Goal: Task Accomplishment & Management: Manage account settings

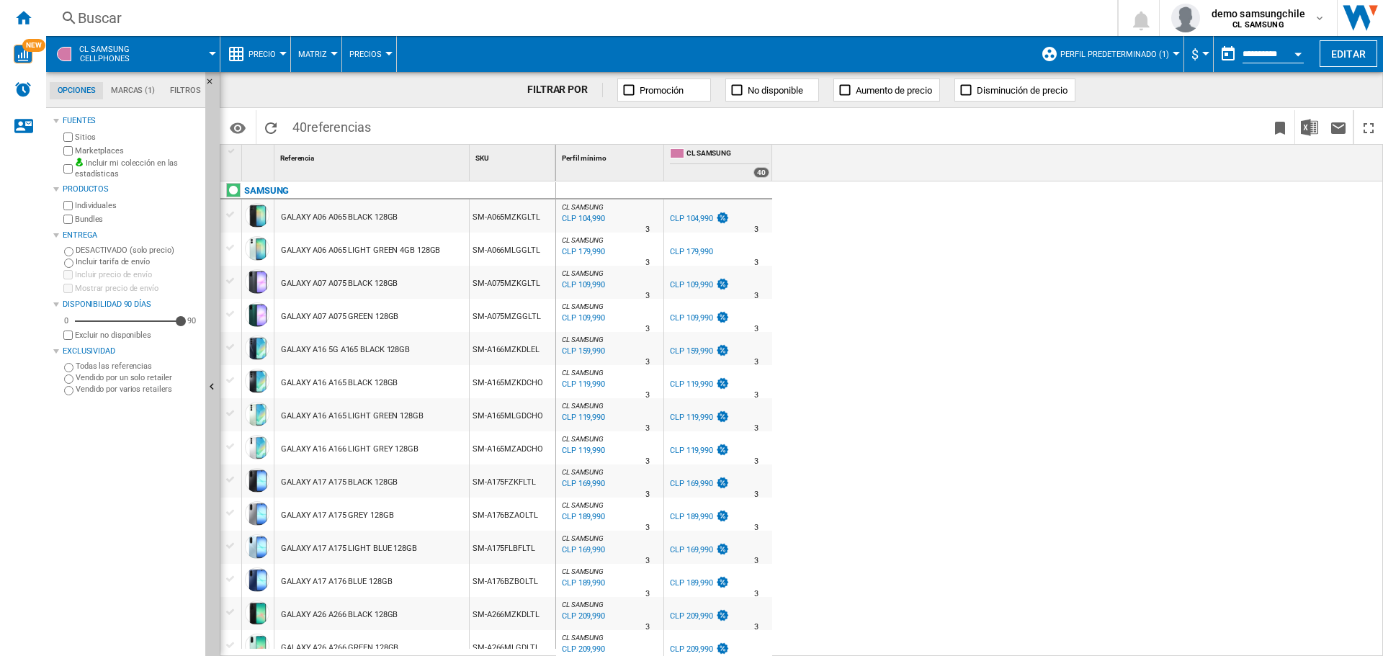
scroll to position [868, 0]
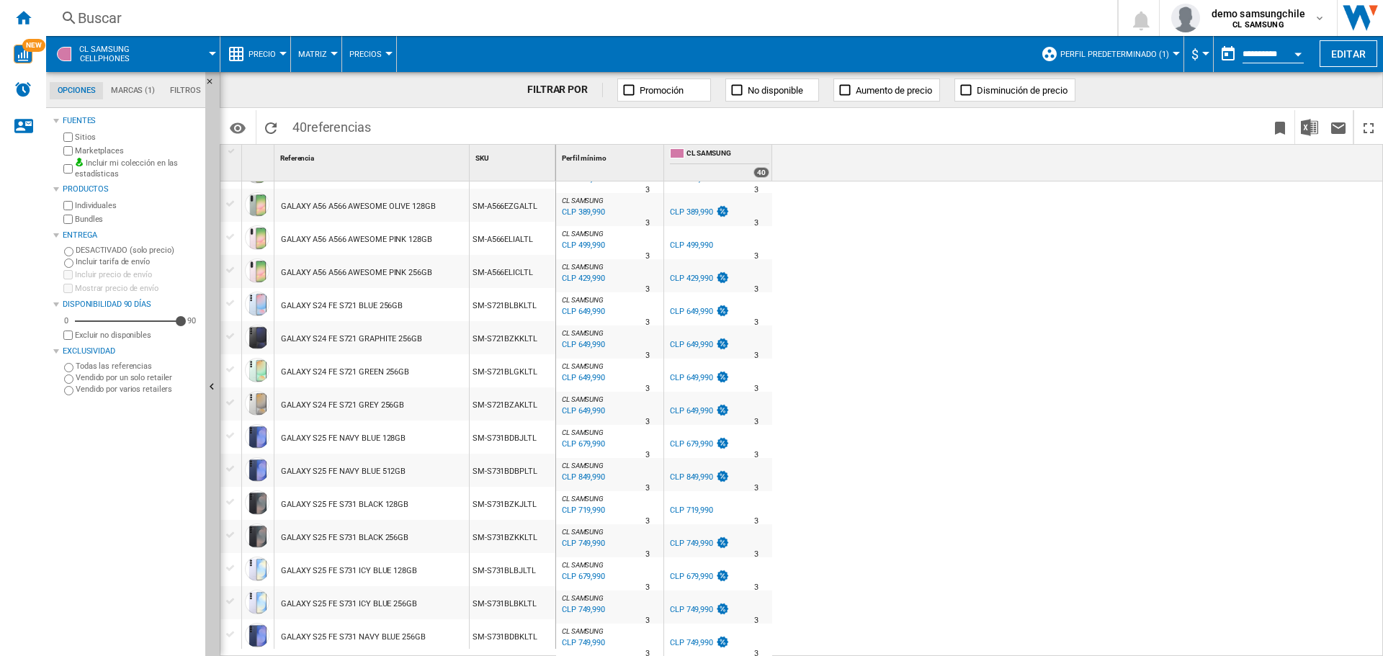
drag, startPoint x: 295, startPoint y: 127, endPoint x: 388, endPoint y: 130, distance: 93.0
click at [388, 130] on div "Identificadores SKU - Stock Keeping Unit EAN - European Article Numbering Mostr…" at bounding box center [801, 126] width 1163 height 36
click at [174, 61] on span at bounding box center [181, 54] width 63 height 36
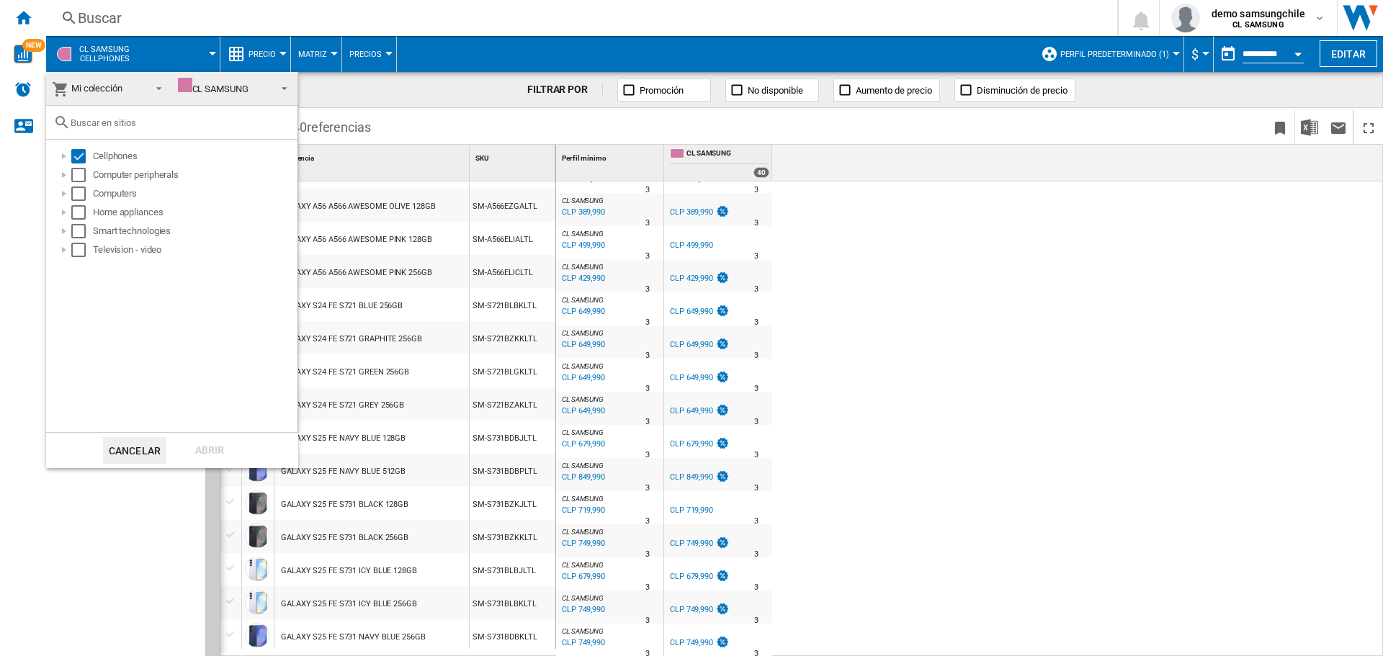
click at [127, 87] on span "Mi colección" at bounding box center [97, 89] width 91 height 20
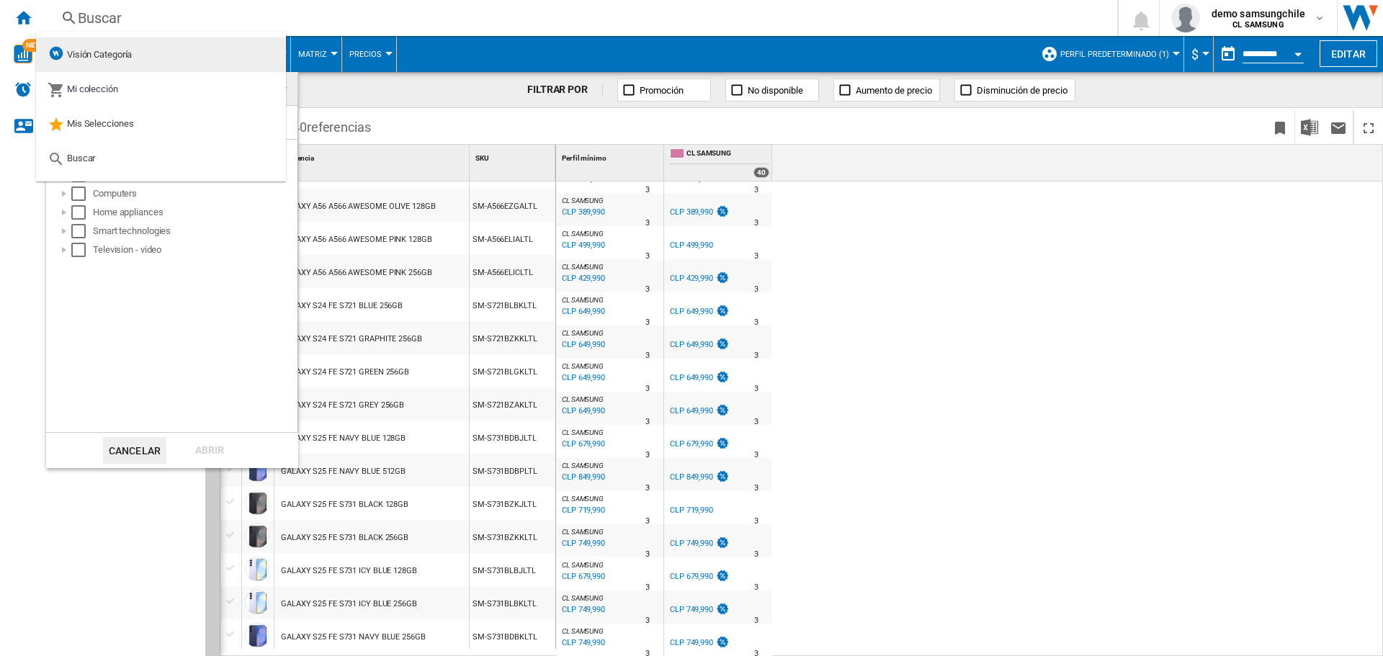
click at [130, 49] on span "Visión Categoría" at bounding box center [99, 54] width 65 height 11
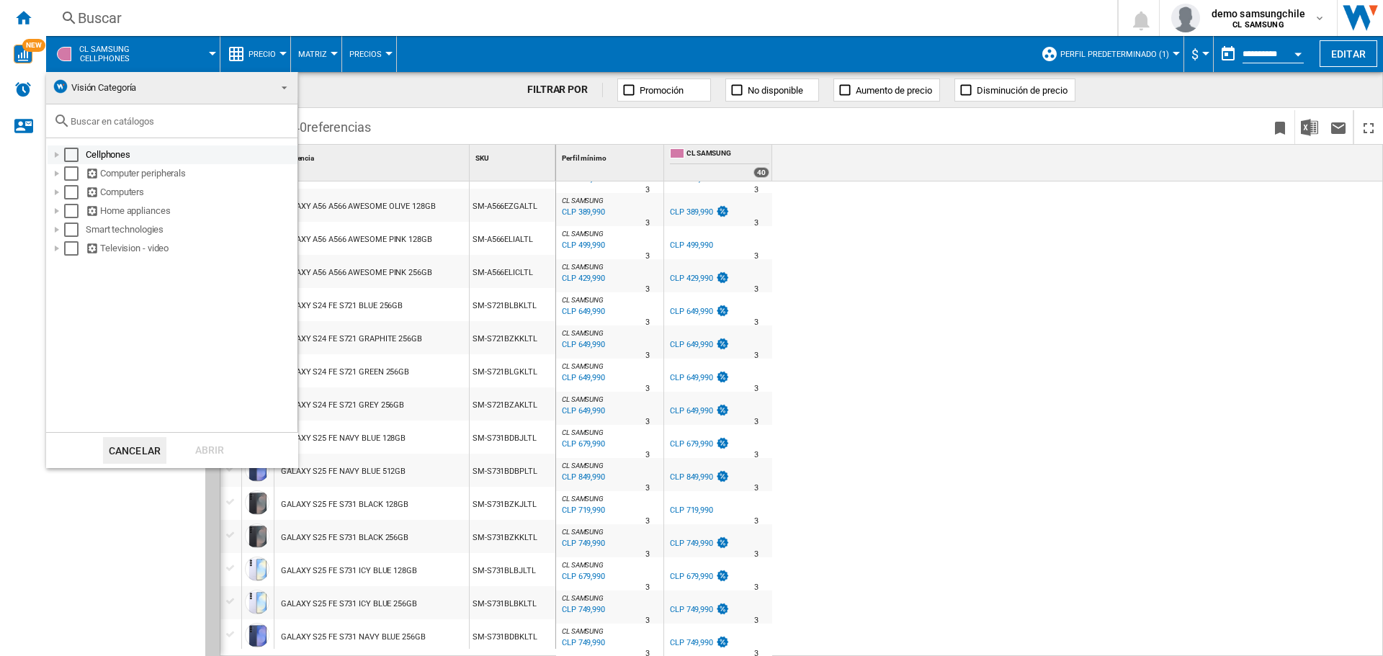
click at [64, 157] on div "Select" at bounding box center [71, 155] width 14 height 14
click at [207, 448] on div "Abrir" at bounding box center [209, 450] width 63 height 27
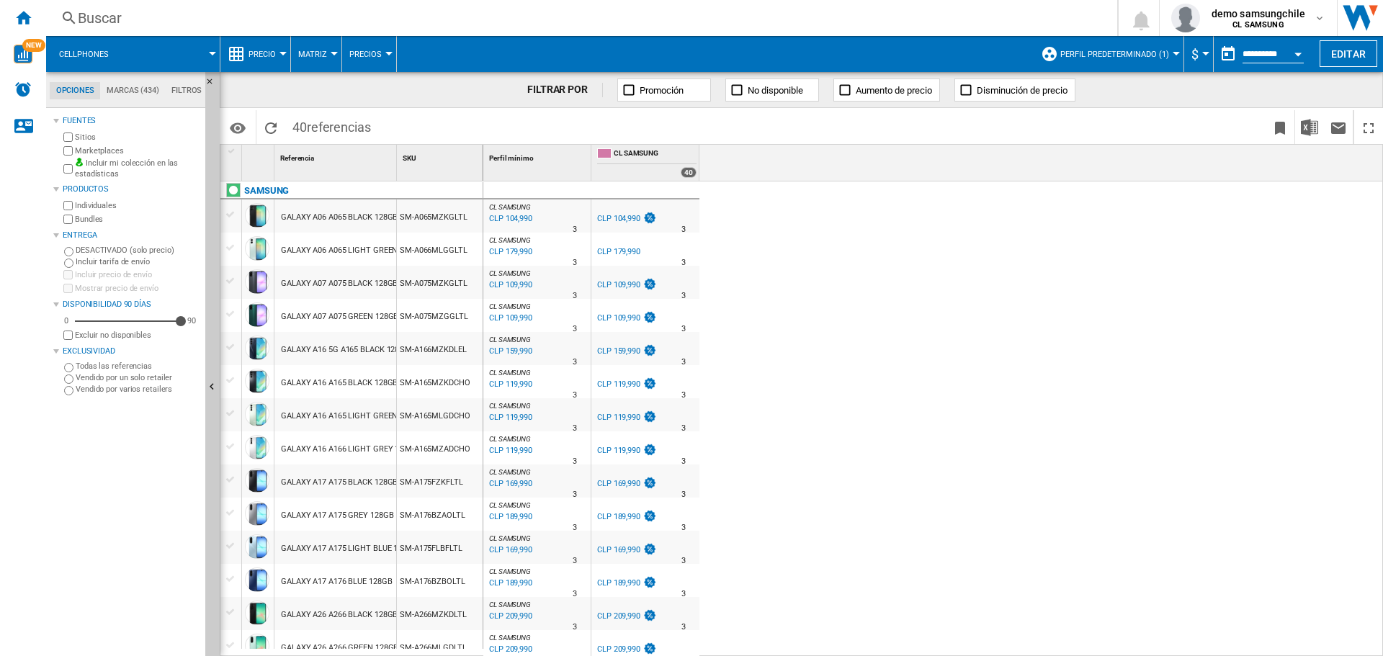
click at [82, 50] on span "Cellphones" at bounding box center [84, 54] width 50 height 9
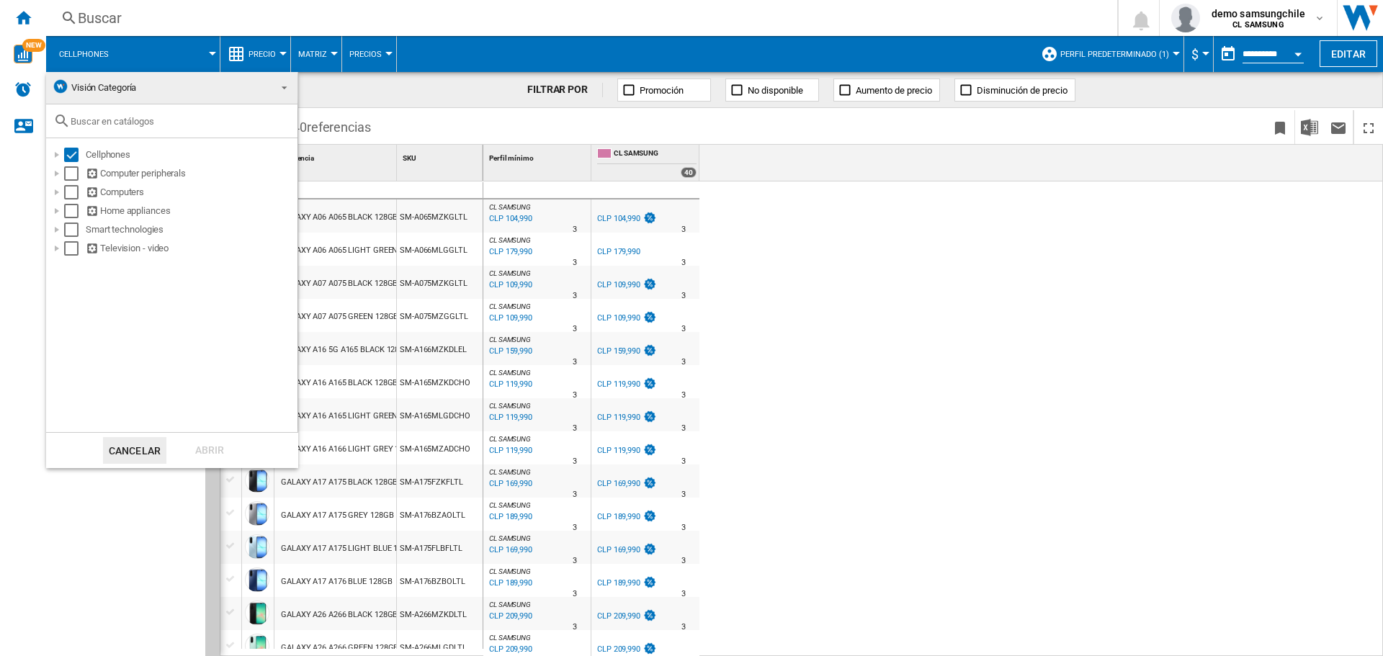
click at [988, 189] on md-backdrop at bounding box center [691, 328] width 1383 height 656
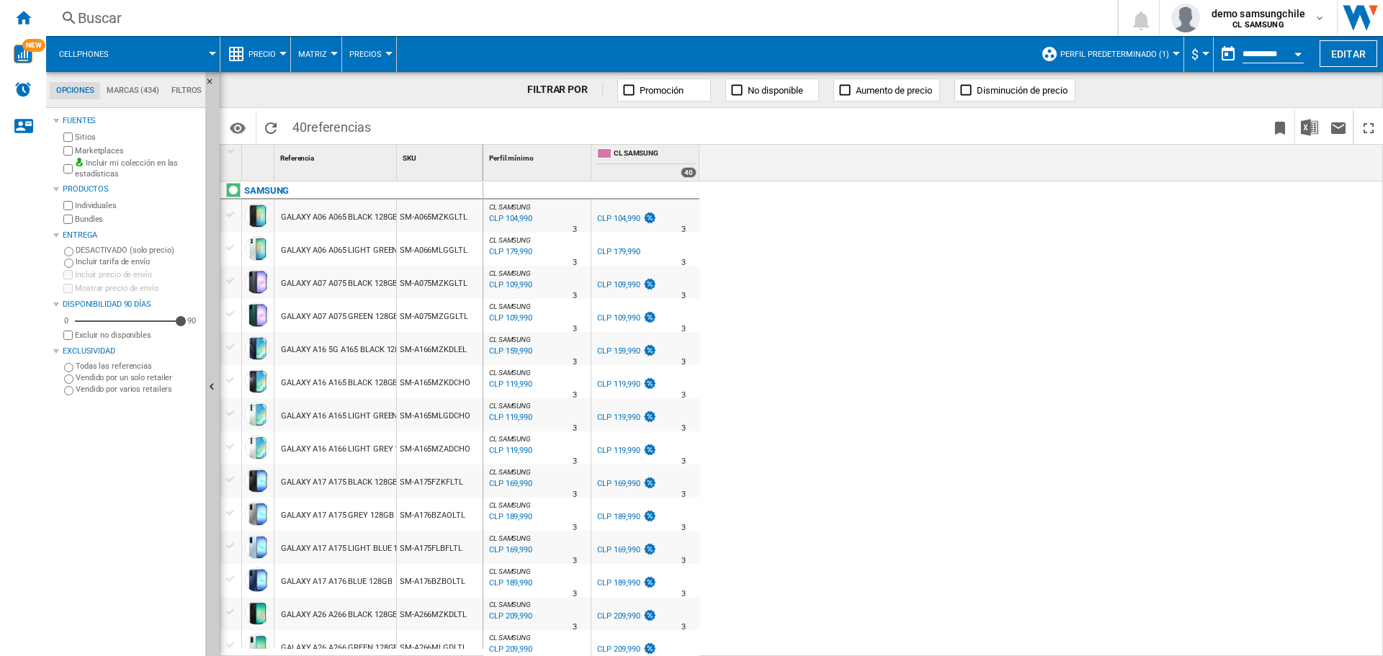
click at [1158, 61] on button "Perfil predeterminado (1)" at bounding box center [1118, 54] width 116 height 36
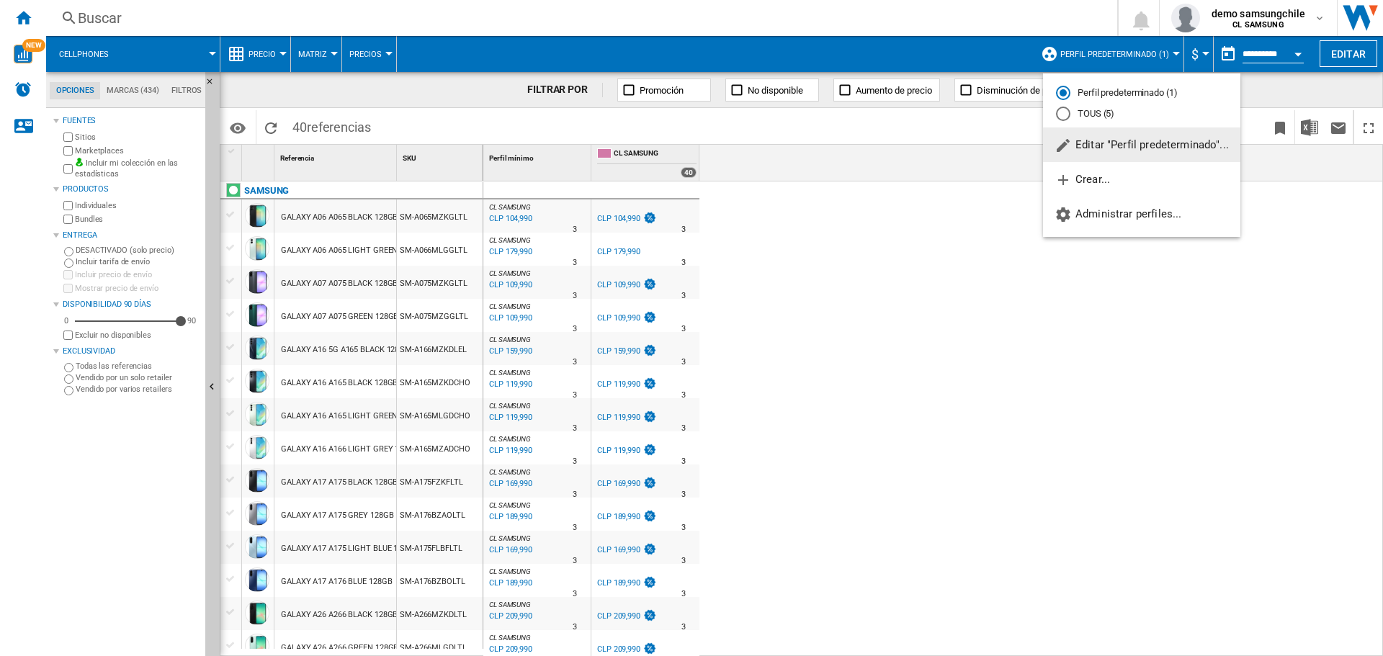
click at [1093, 113] on md-radio-button "TOUS (5)" at bounding box center [1141, 114] width 171 height 14
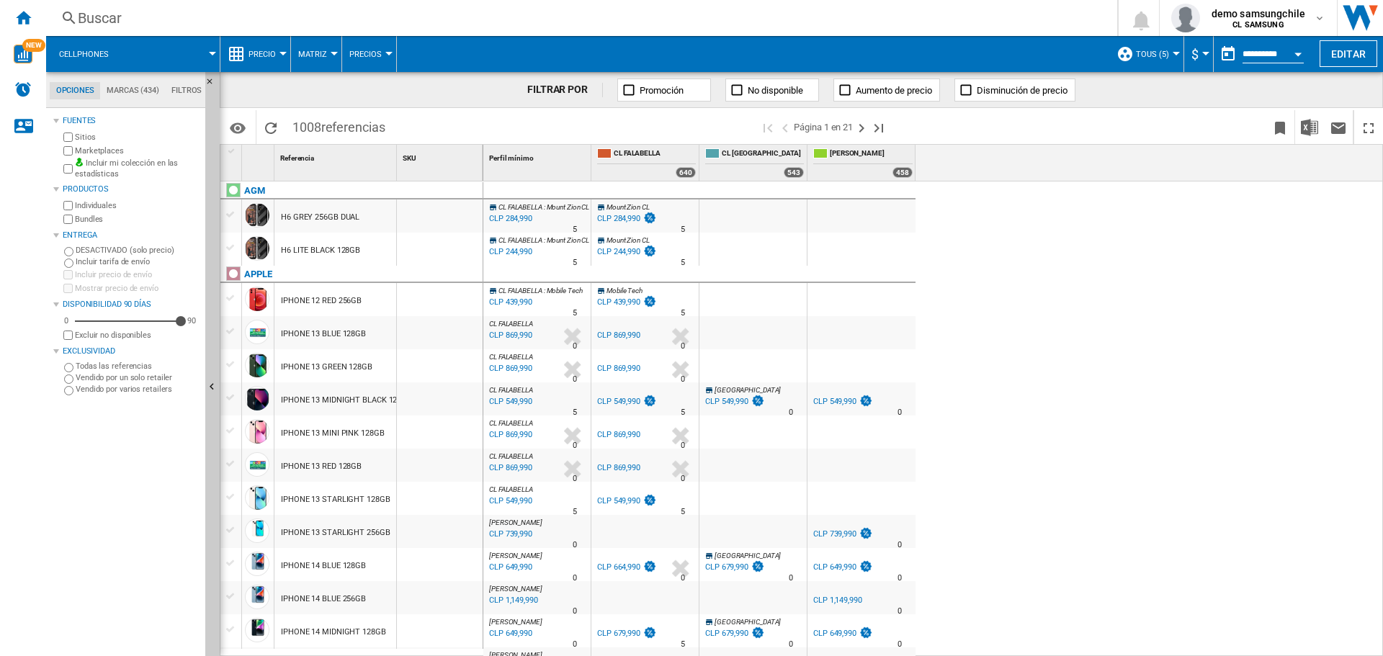
click at [155, 89] on md-tab-item "Marcas (434)" at bounding box center [132, 90] width 65 height 17
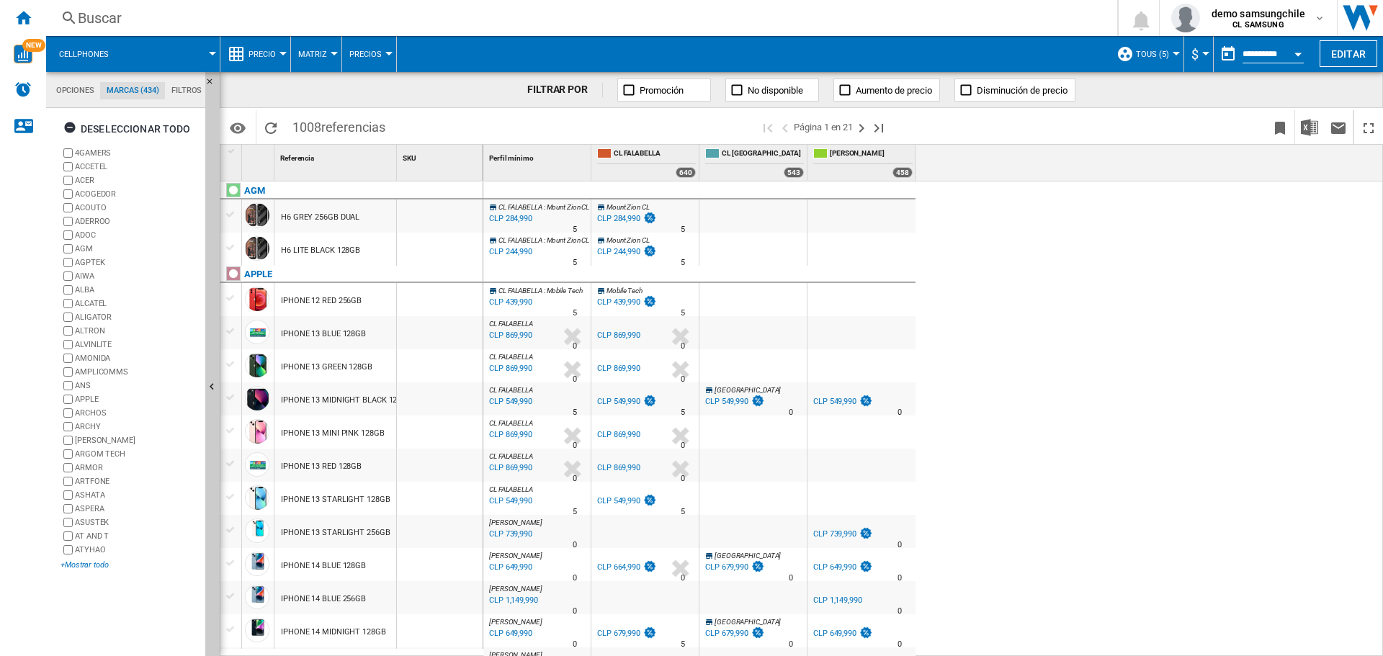
click at [101, 563] on div "+Mostrar todo" at bounding box center [130, 565] width 139 height 11
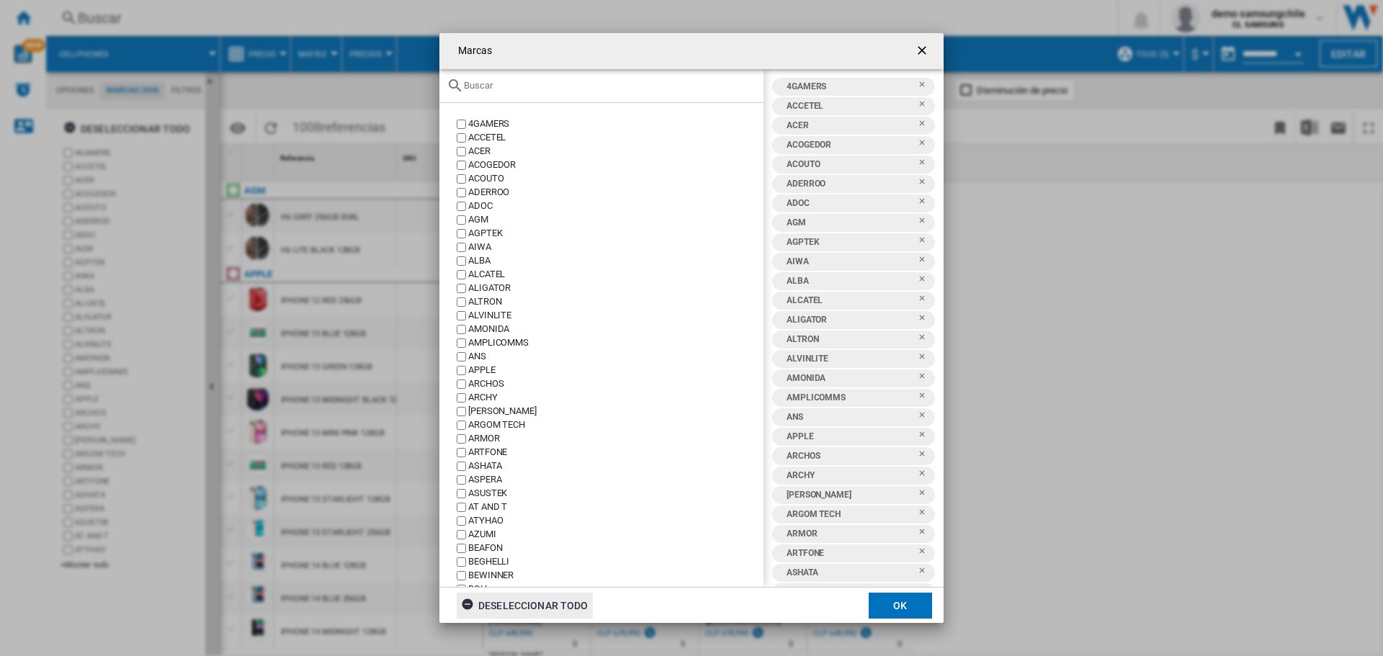
click at [552, 609] on div "Deseleccionar todo" at bounding box center [524, 606] width 127 height 26
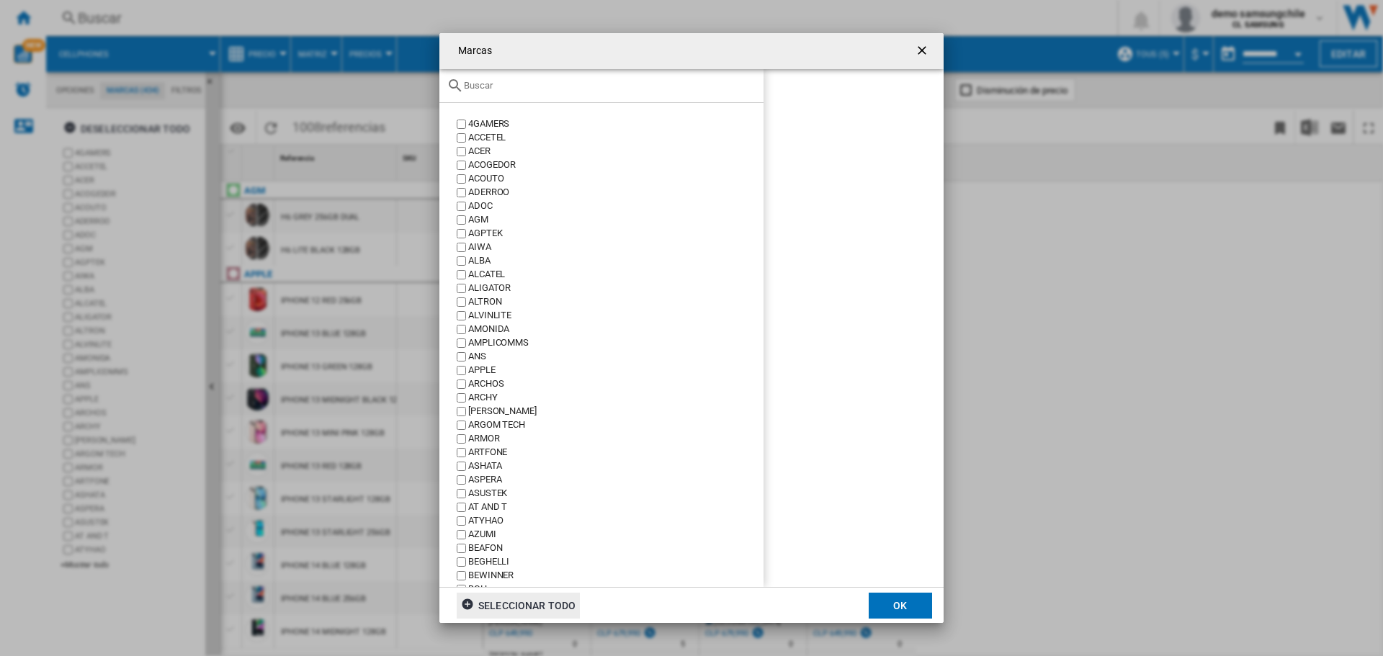
click at [514, 90] on input "text" at bounding box center [610, 85] width 292 height 11
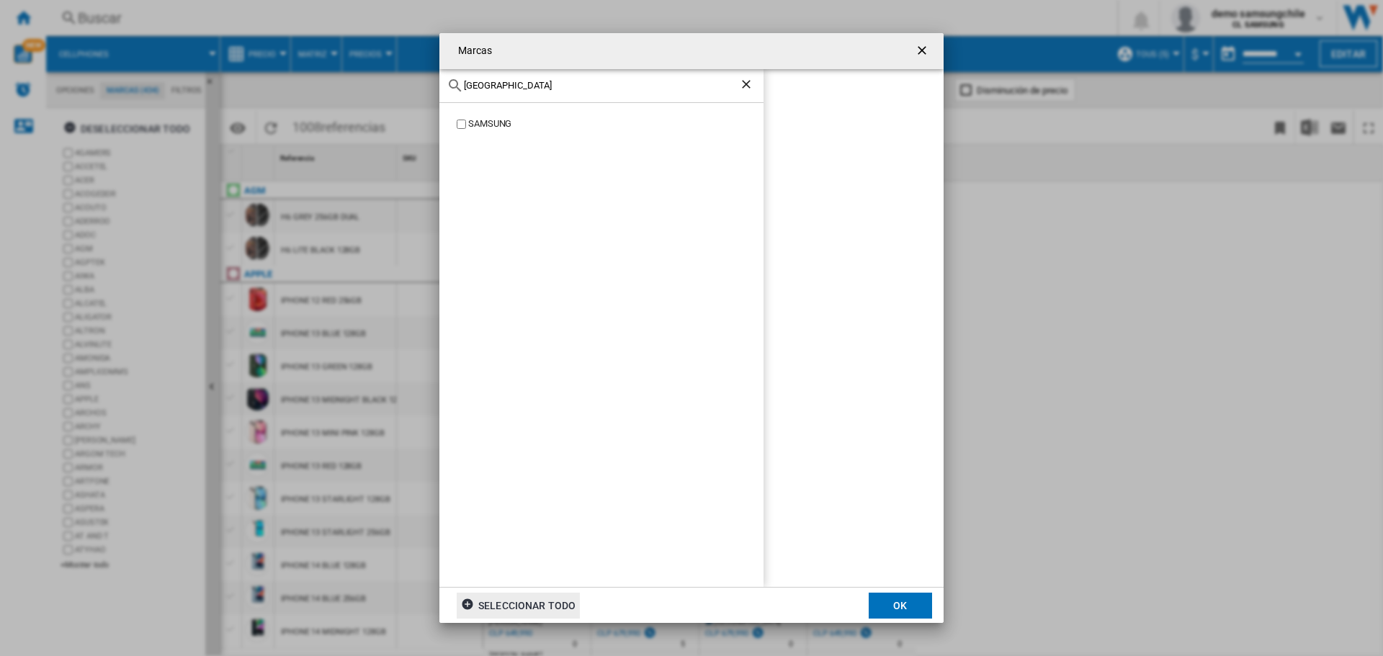
type input "[GEOGRAPHIC_DATA]"
click at [466, 120] on label "SAMSUNG" at bounding box center [609, 124] width 310 height 14
click at [907, 603] on button "OK" at bounding box center [900, 606] width 63 height 26
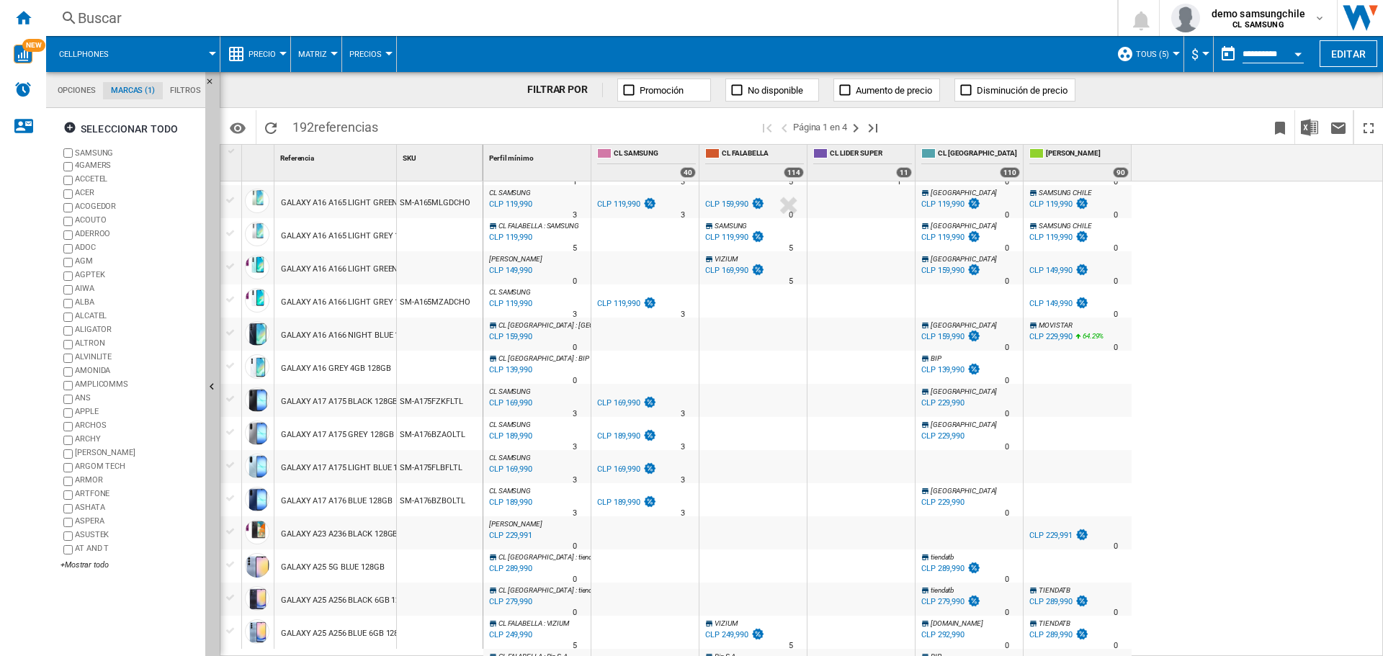
scroll to position [1199, 0]
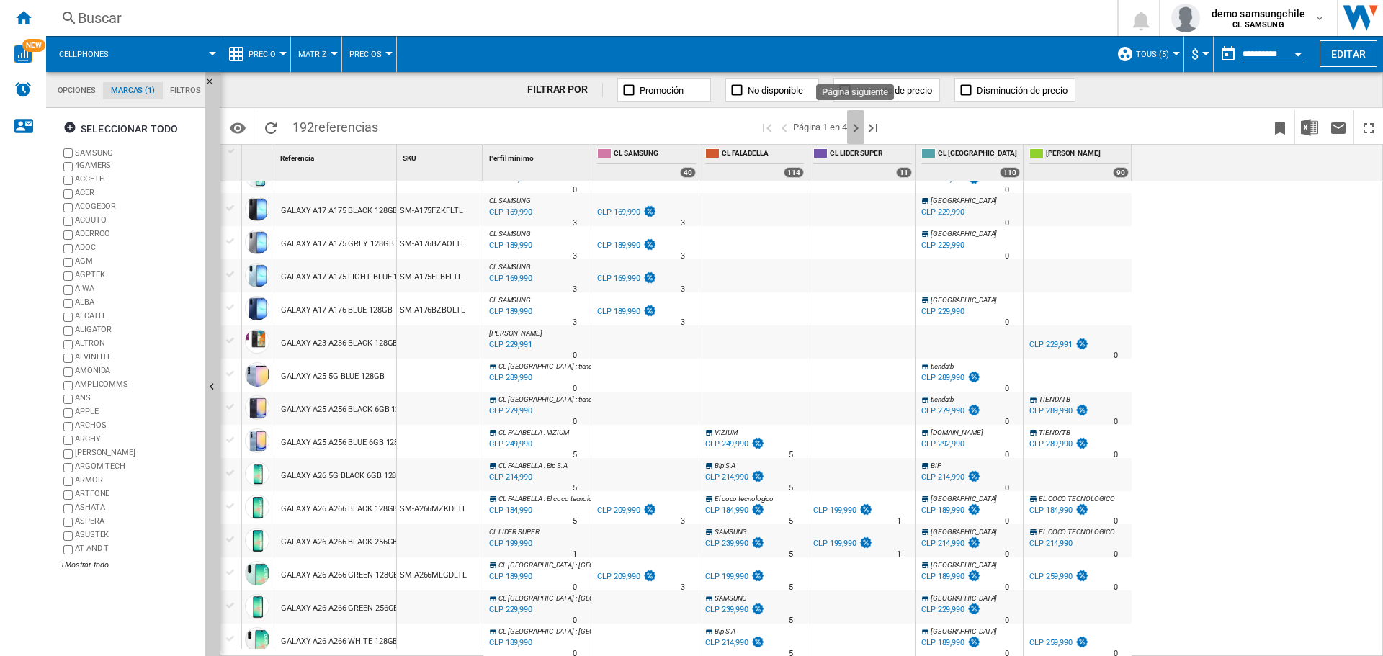
click at [852, 127] on ng-md-icon "Página siguiente" at bounding box center [855, 128] width 17 height 17
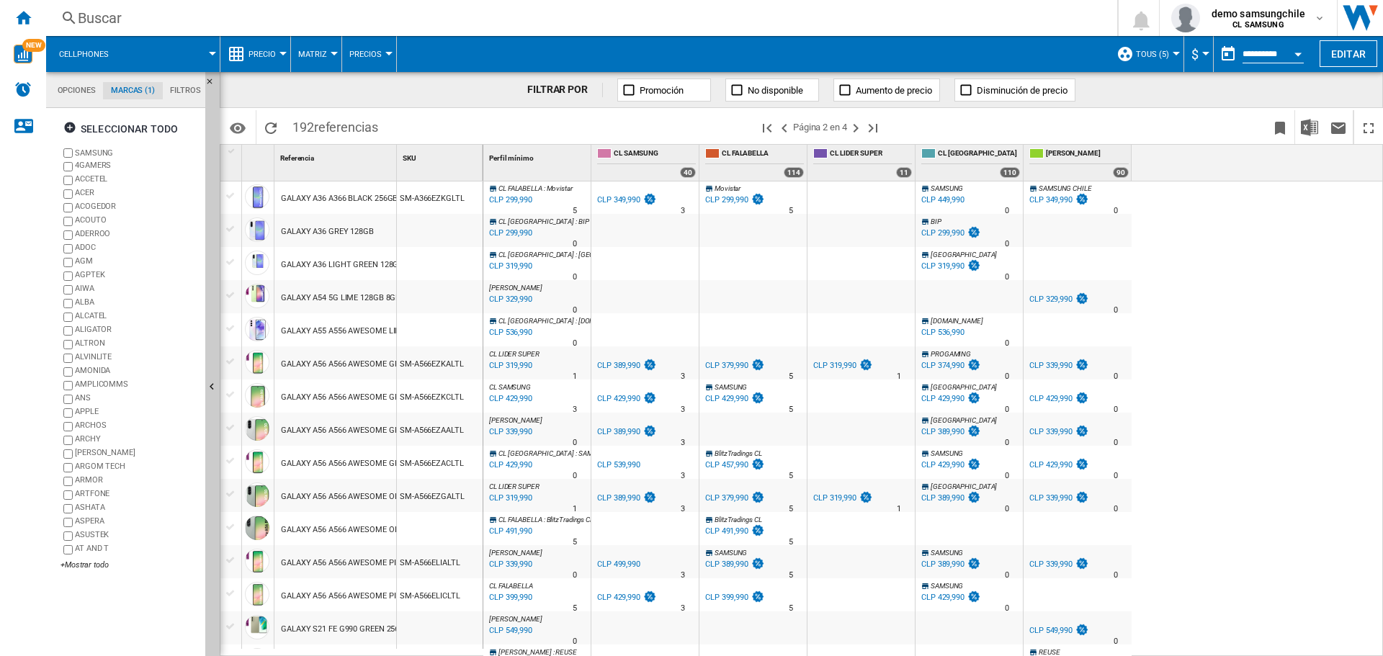
scroll to position [1199, 0]
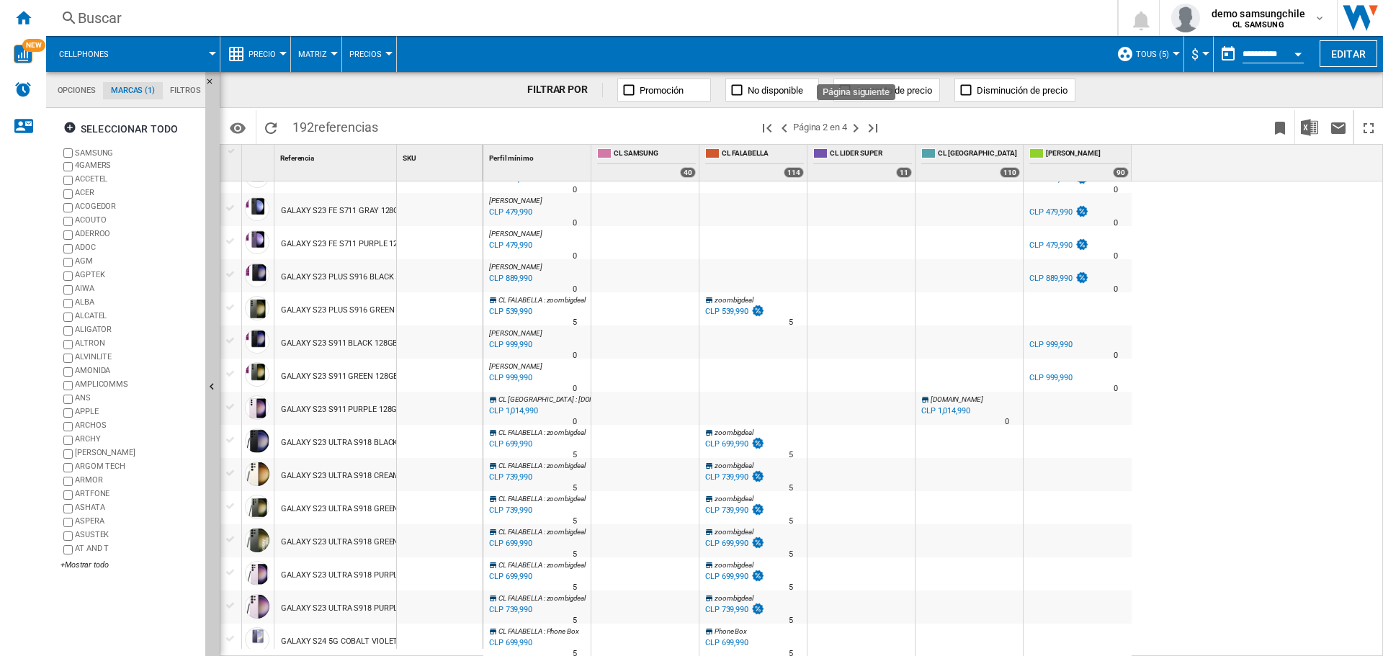
click at [854, 127] on ng-md-icon "Página siguiente" at bounding box center [855, 128] width 17 height 17
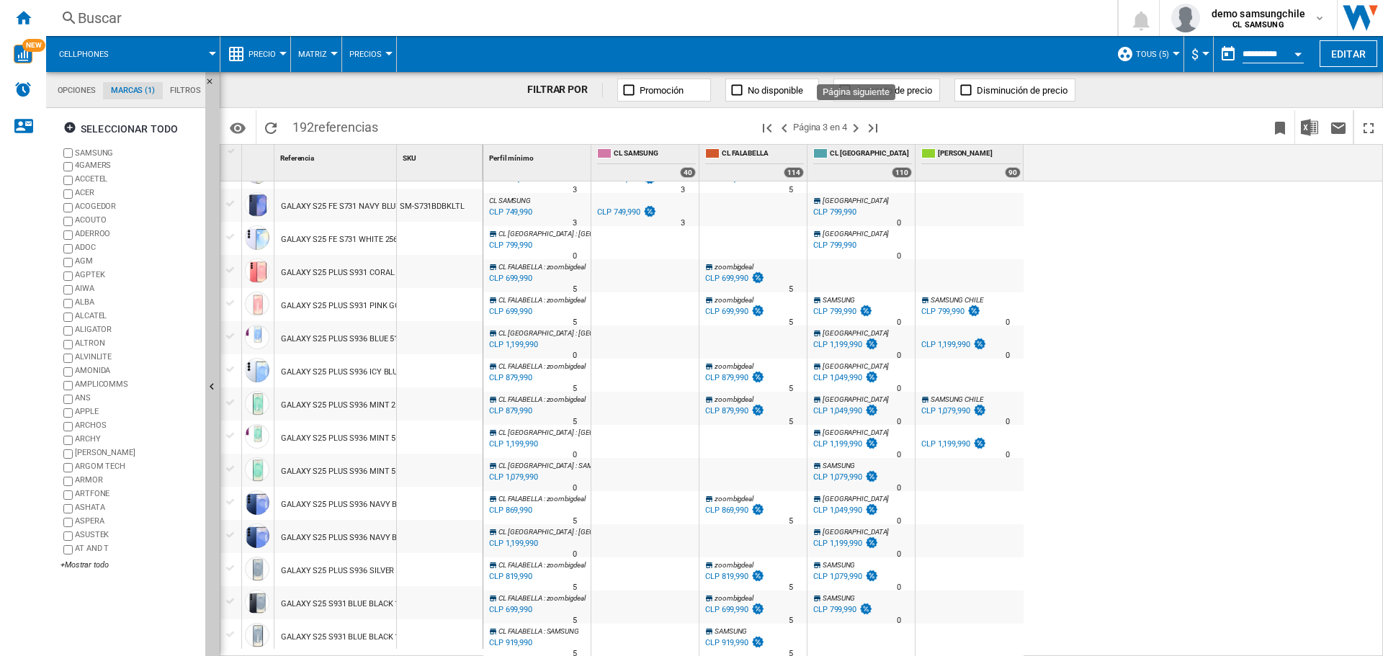
click at [859, 120] on ng-md-icon "Página siguiente" at bounding box center [855, 128] width 17 height 17
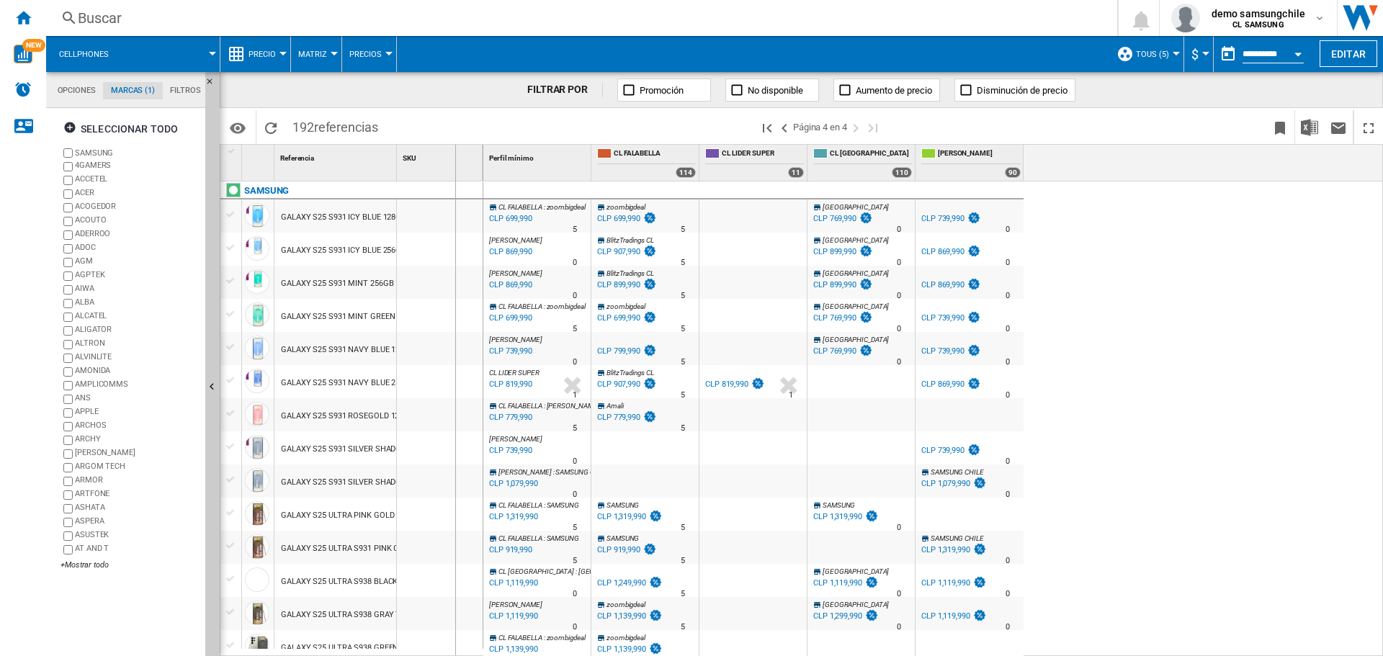
drag, startPoint x: 398, startPoint y: 156, endPoint x: 455, endPoint y: 156, distance: 56.2
click at [455, 156] on div "SKU 1" at bounding box center [440, 163] width 86 height 36
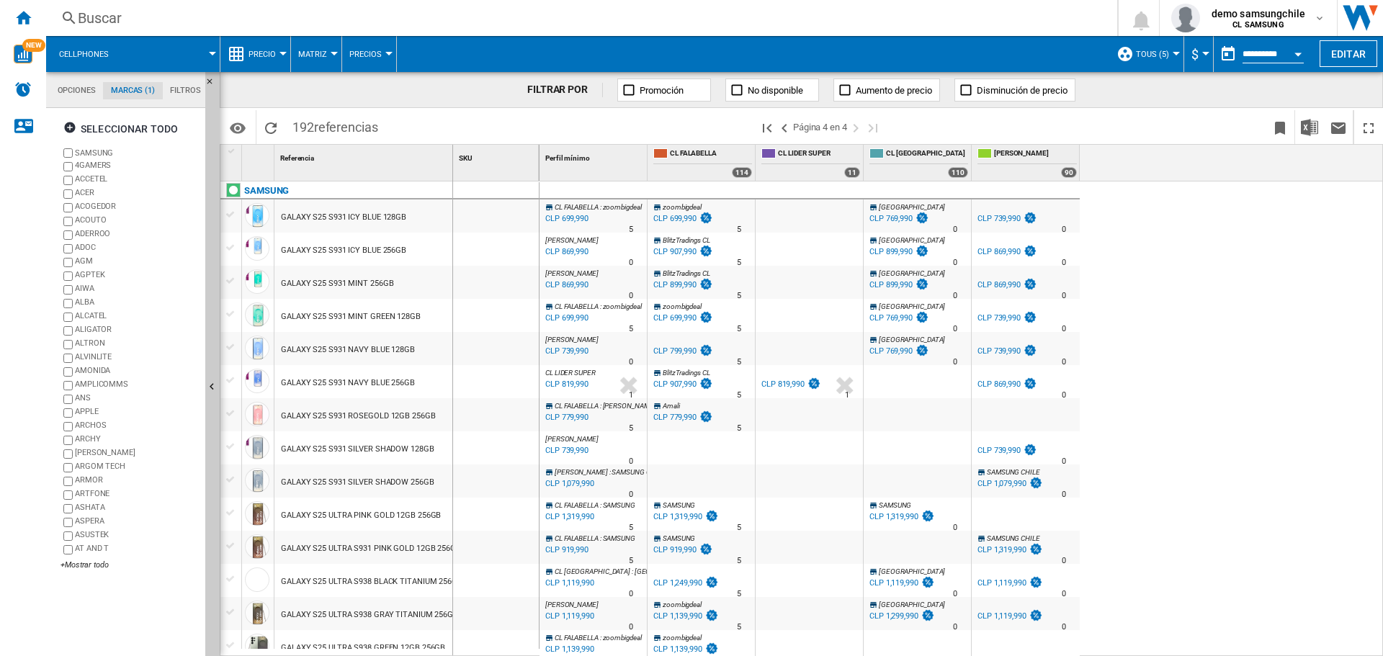
click at [452, 156] on div "1 Referencia 1 SKU 1" at bounding box center [379, 163] width 319 height 36
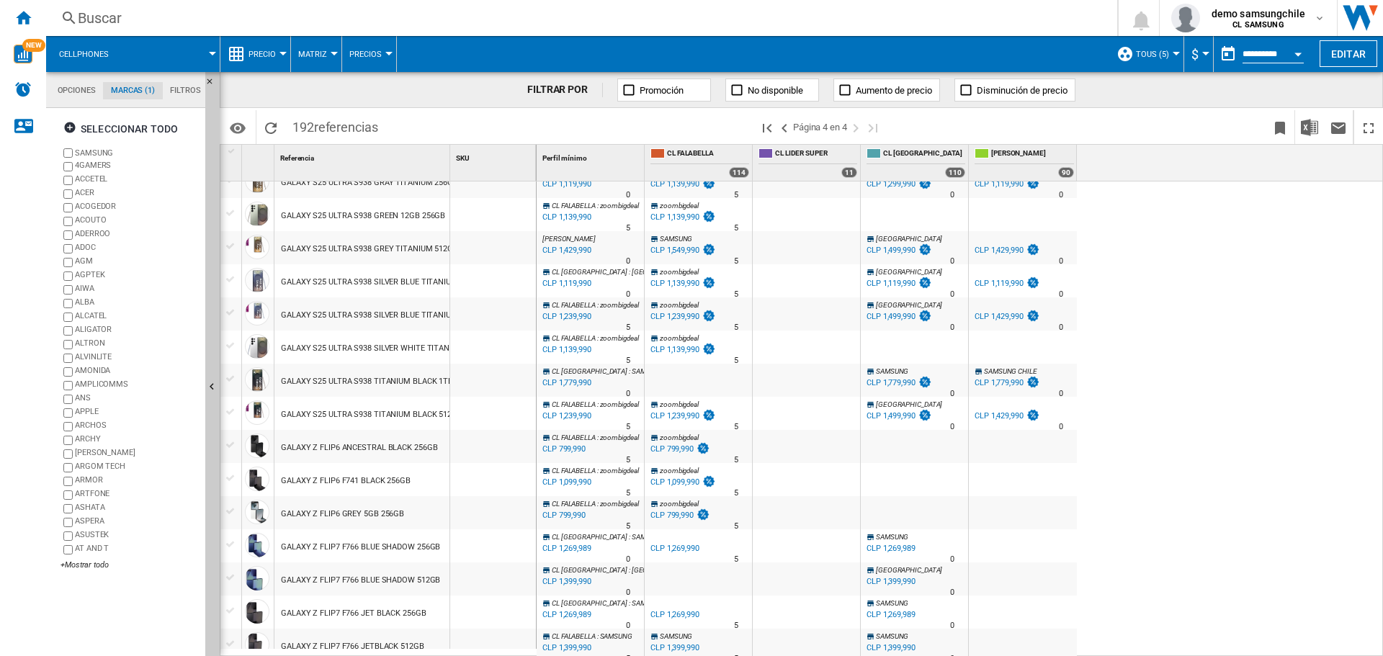
scroll to position [504, 0]
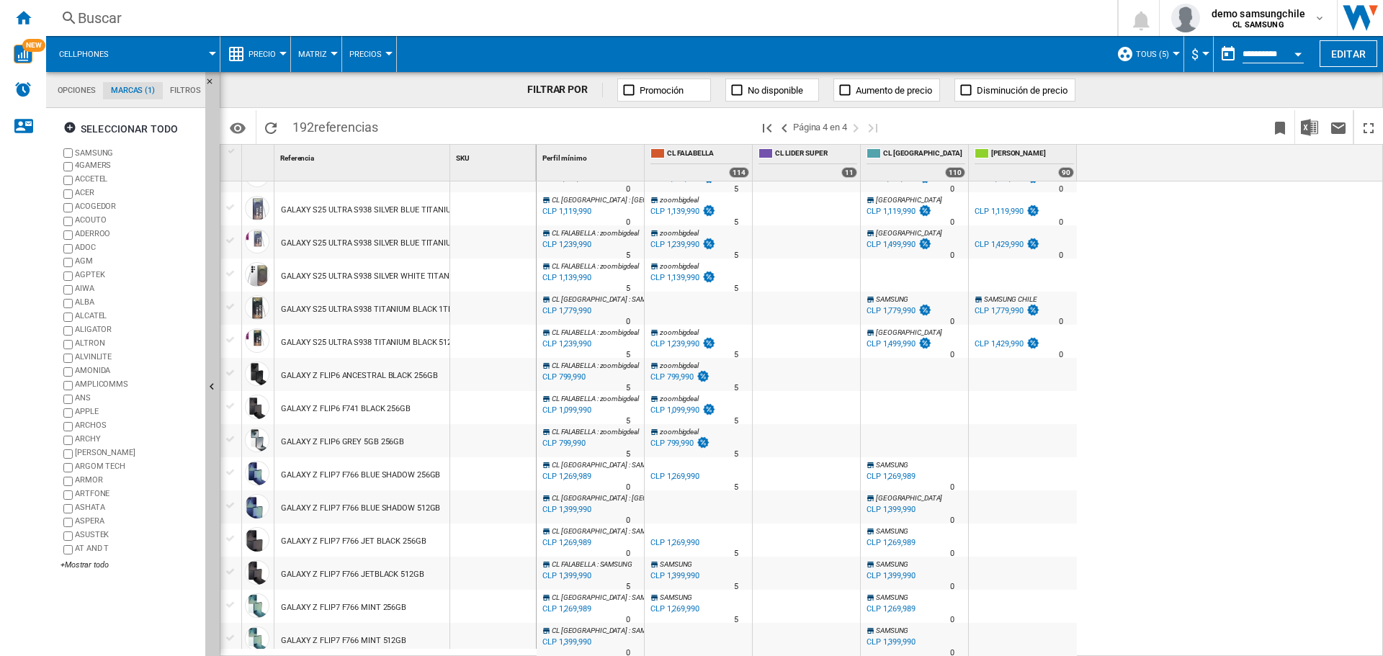
click at [174, 55] on span at bounding box center [171, 54] width 84 height 36
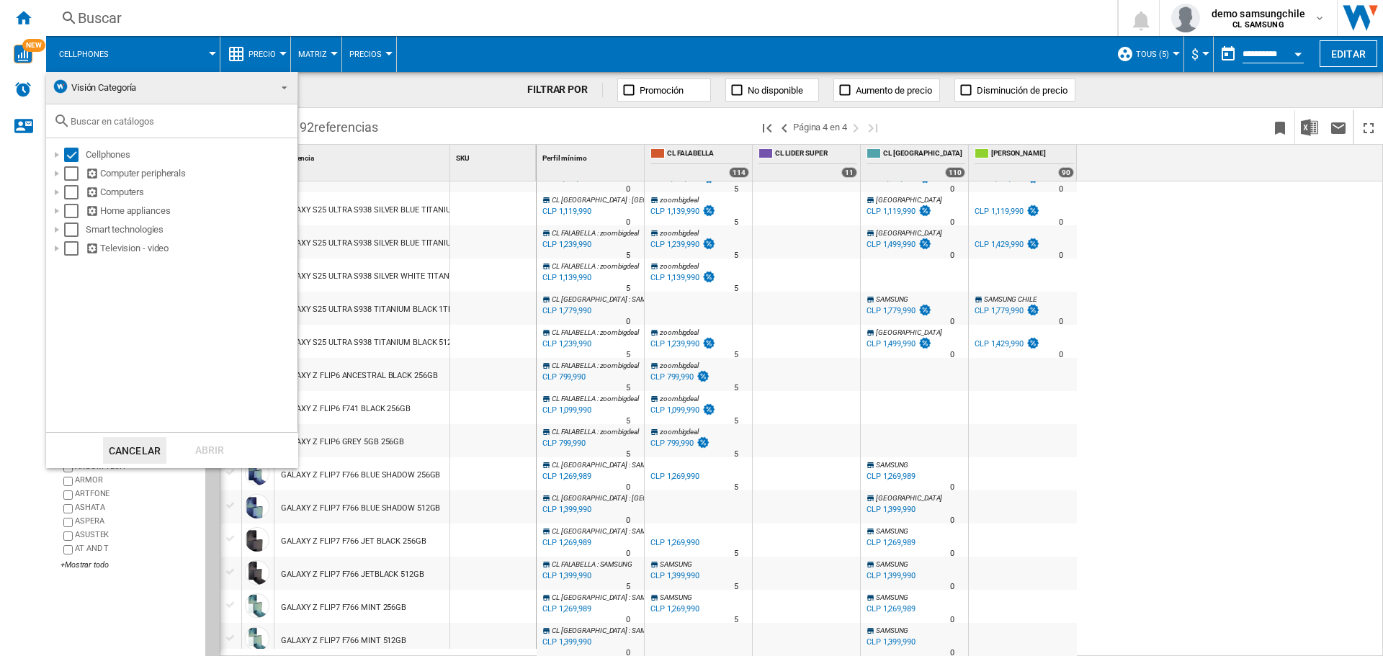
click at [1271, 265] on md-backdrop at bounding box center [691, 328] width 1383 height 656
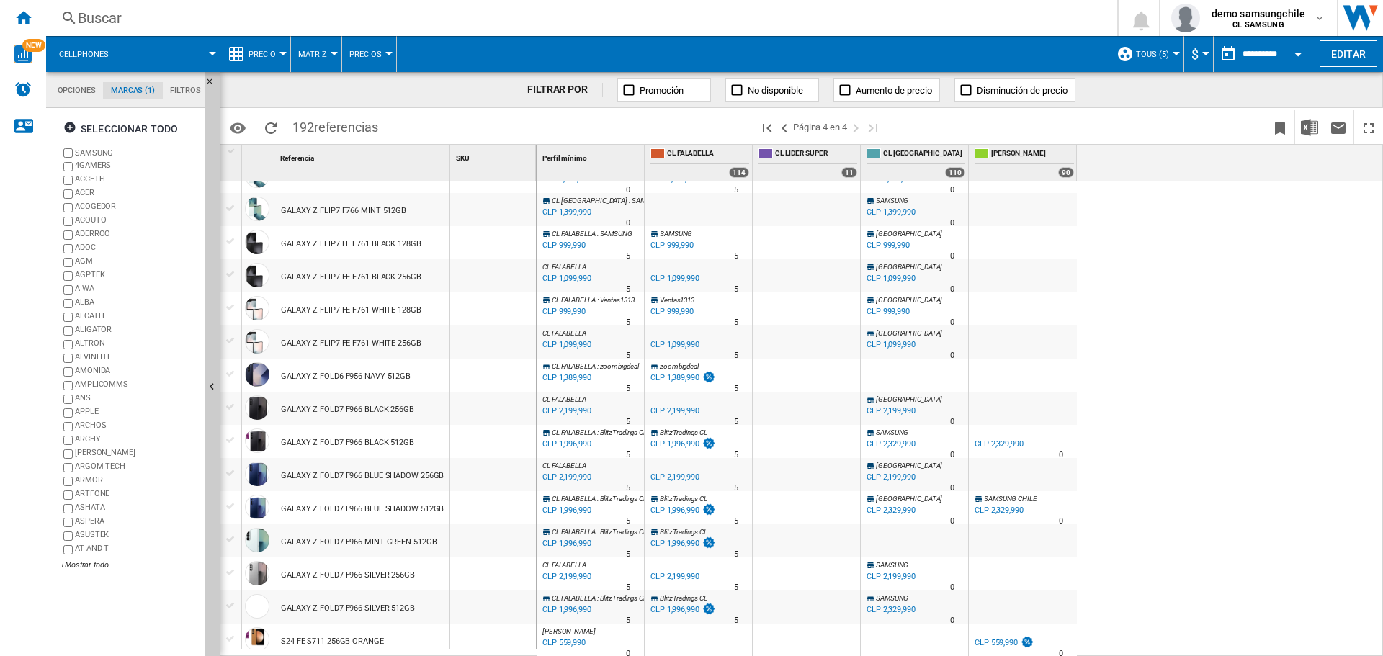
scroll to position [939, 0]
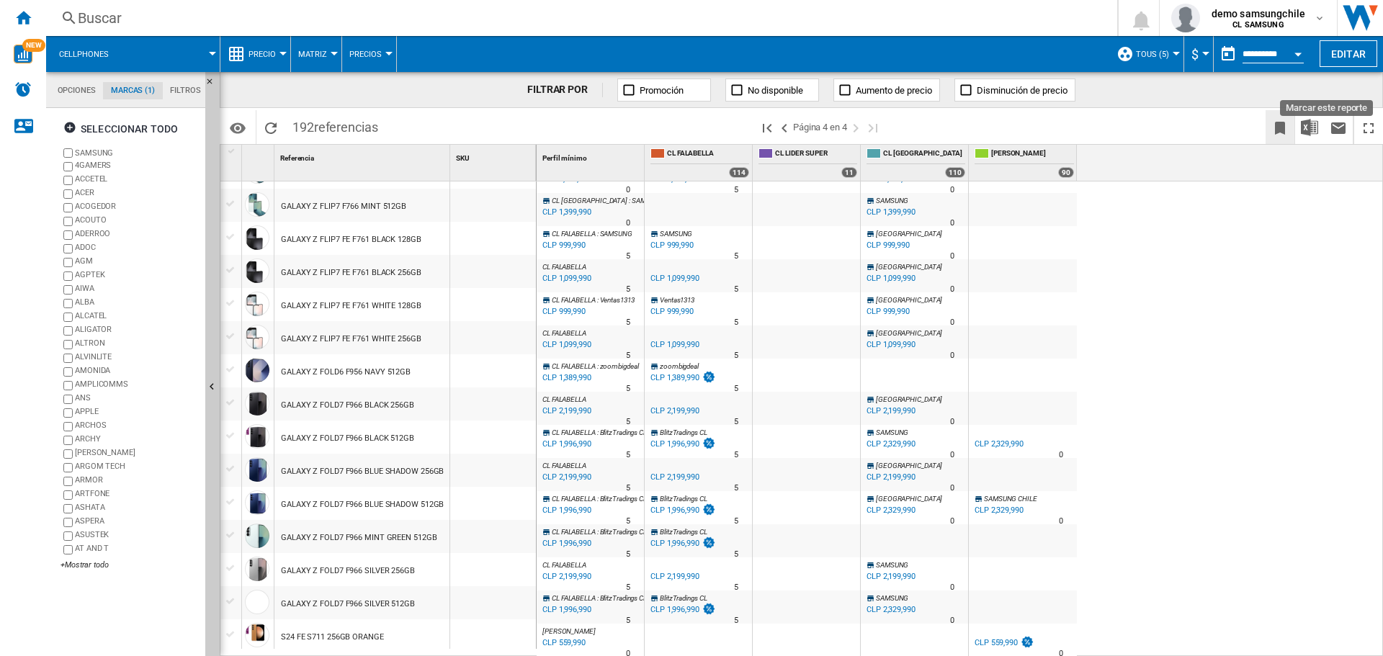
click at [1283, 127] on ng-md-icon "Marcar este reporte" at bounding box center [1279, 128] width 17 height 17
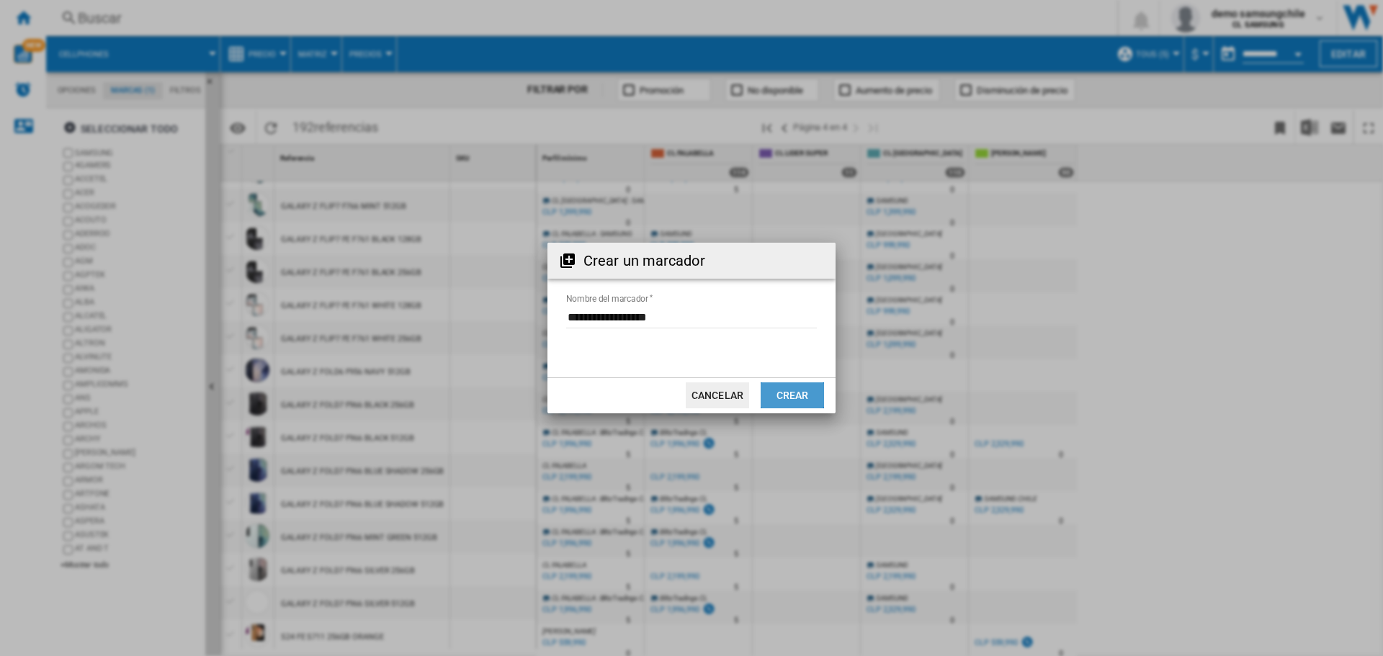
click at [799, 390] on button "Crear" at bounding box center [792, 395] width 63 height 26
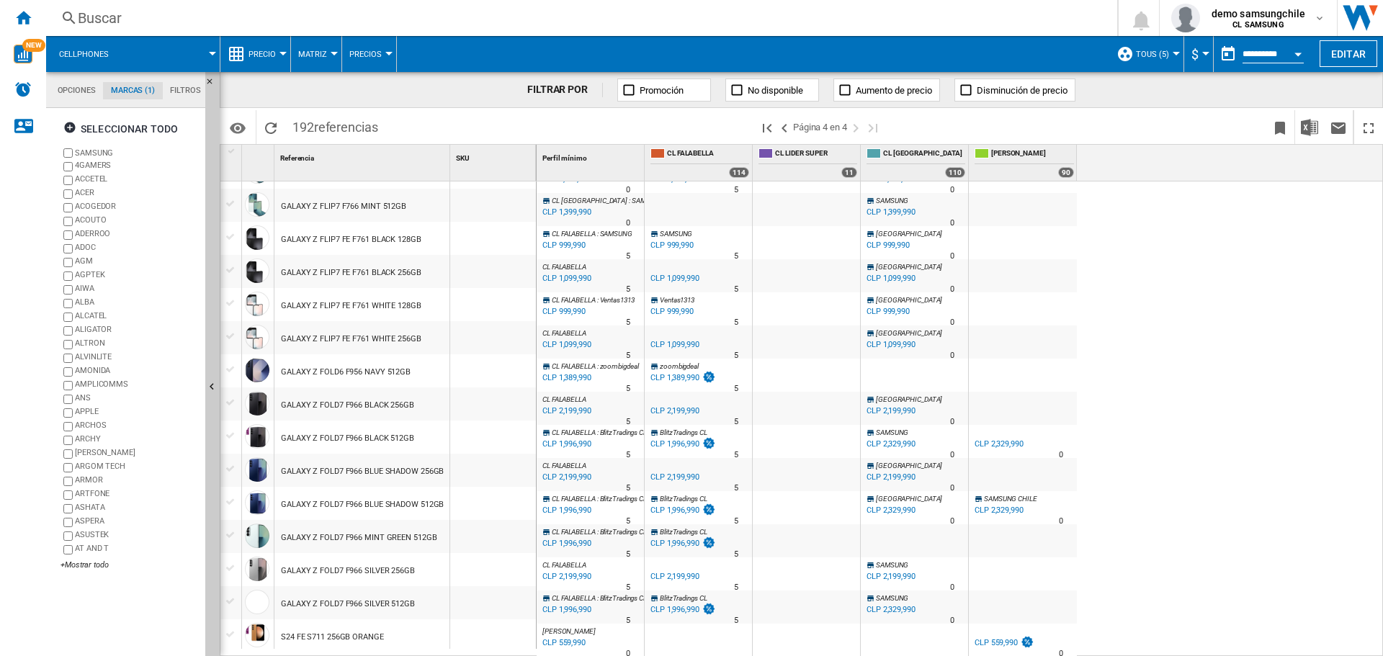
click at [1151, 282] on div "[PERSON_NAME] : zoombigdeal -1.0 % CLP 699,990 % N/A 5 [PERSON_NAME] : zoombigd…" at bounding box center [960, 419] width 847 height 475
click at [207, 60] on span at bounding box center [171, 54] width 84 height 36
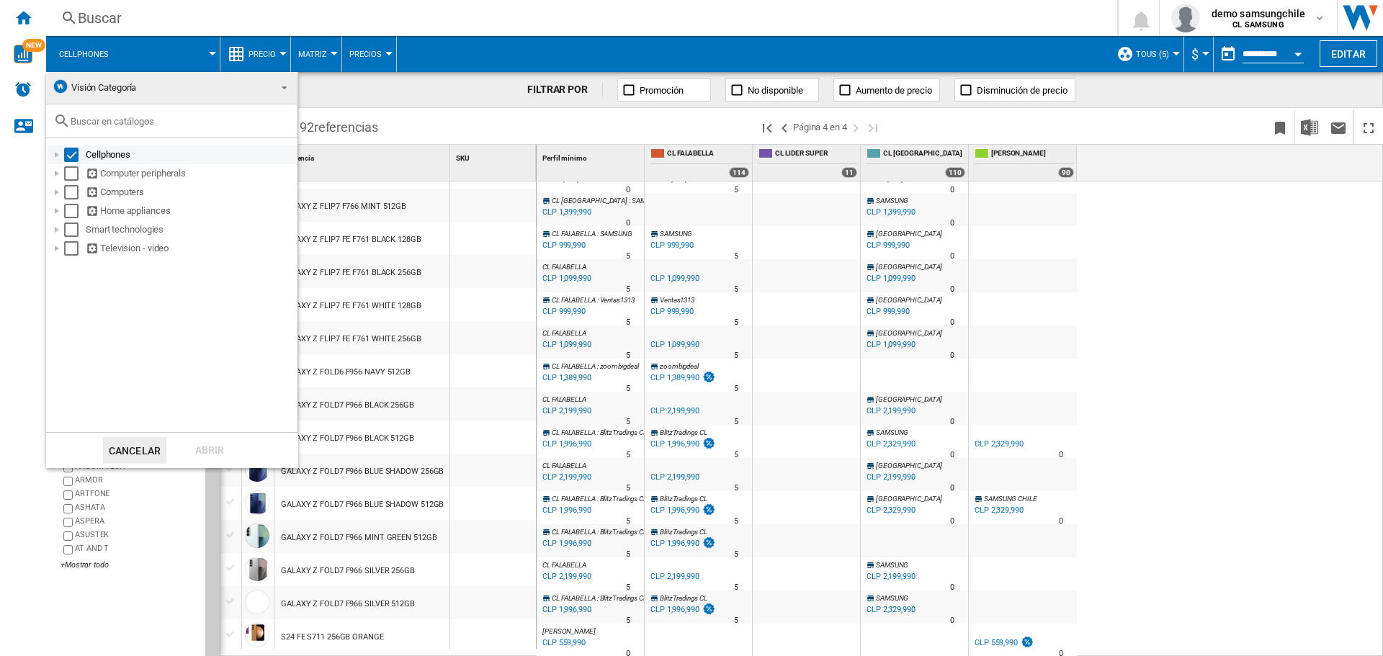
click at [67, 157] on div "Select" at bounding box center [71, 155] width 14 height 14
click at [68, 170] on div "Select" at bounding box center [71, 173] width 14 height 14
click at [70, 174] on div "Select" at bounding box center [71, 173] width 14 height 14
click at [68, 251] on div "Select" at bounding box center [71, 248] width 14 height 14
click at [74, 229] on div "Select" at bounding box center [71, 230] width 14 height 14
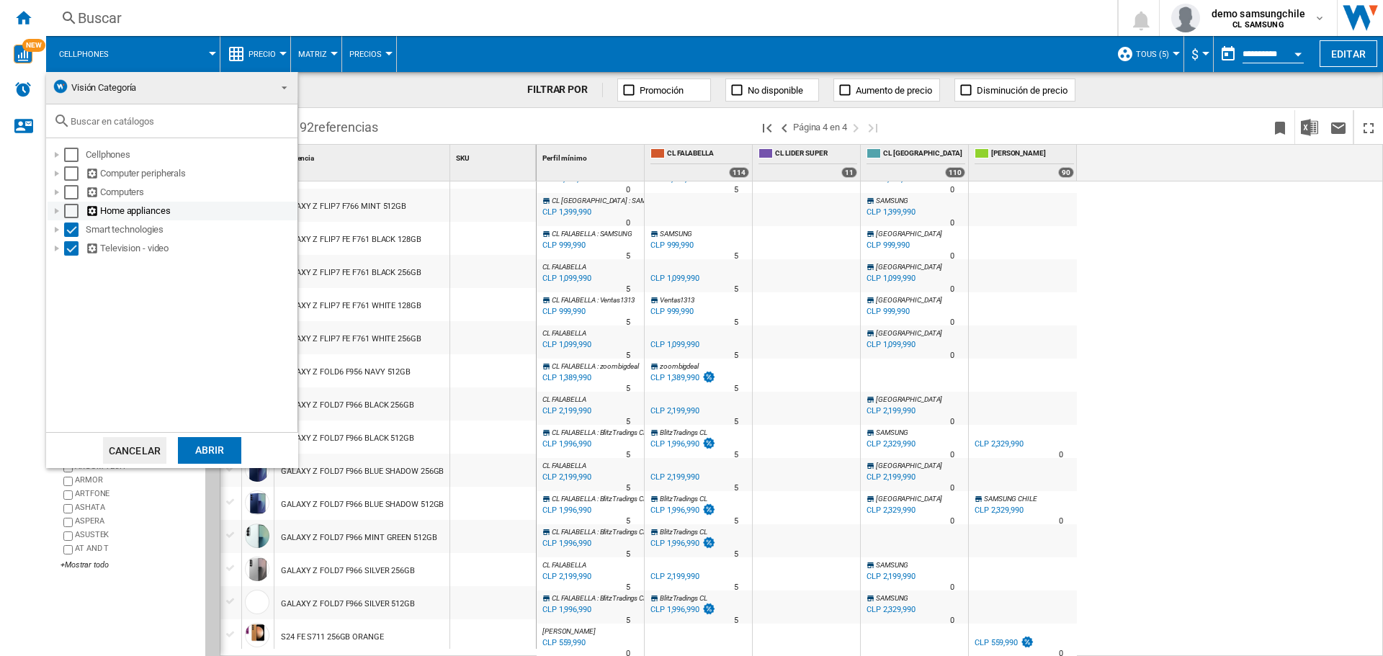
click at [68, 211] on div "Select" at bounding box center [71, 211] width 14 height 14
click at [71, 198] on div "Select" at bounding box center [71, 192] width 14 height 14
click at [69, 178] on div "Select" at bounding box center [71, 173] width 14 height 14
click at [66, 149] on div "Select" at bounding box center [71, 155] width 14 height 14
click at [229, 457] on div "Abrir" at bounding box center [209, 450] width 63 height 27
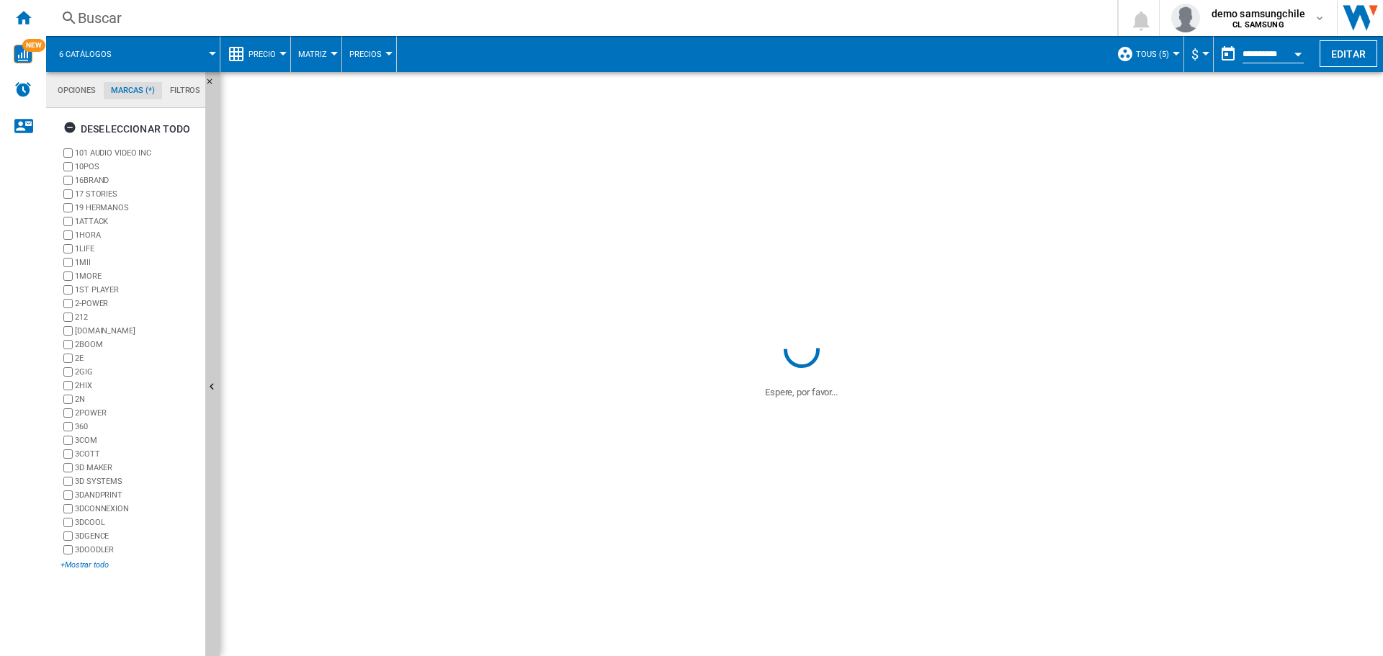
click at [89, 565] on div "+Mostrar todo" at bounding box center [130, 565] width 139 height 11
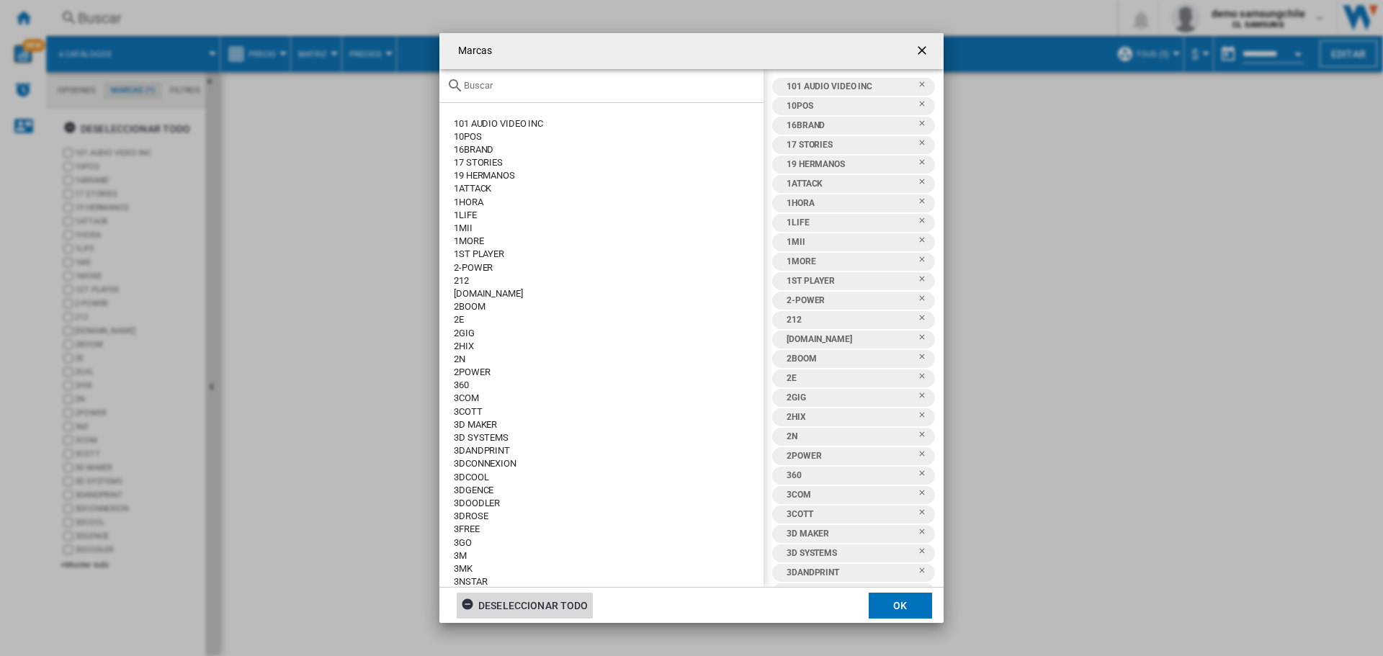
click at [509, 603] on div "Deseleccionar todo" at bounding box center [524, 606] width 127 height 26
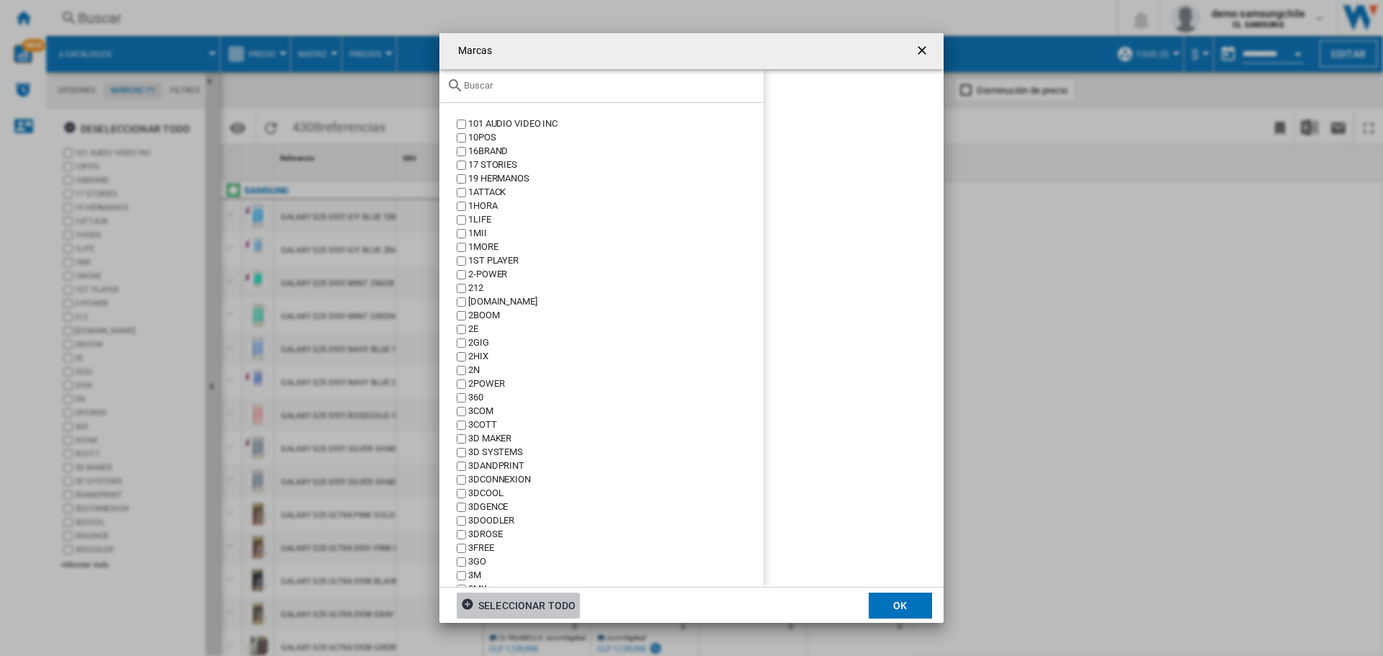
click at [507, 90] on input "Marcas 101 ..." at bounding box center [610, 85] width 292 height 11
type input "[PERSON_NAME]"
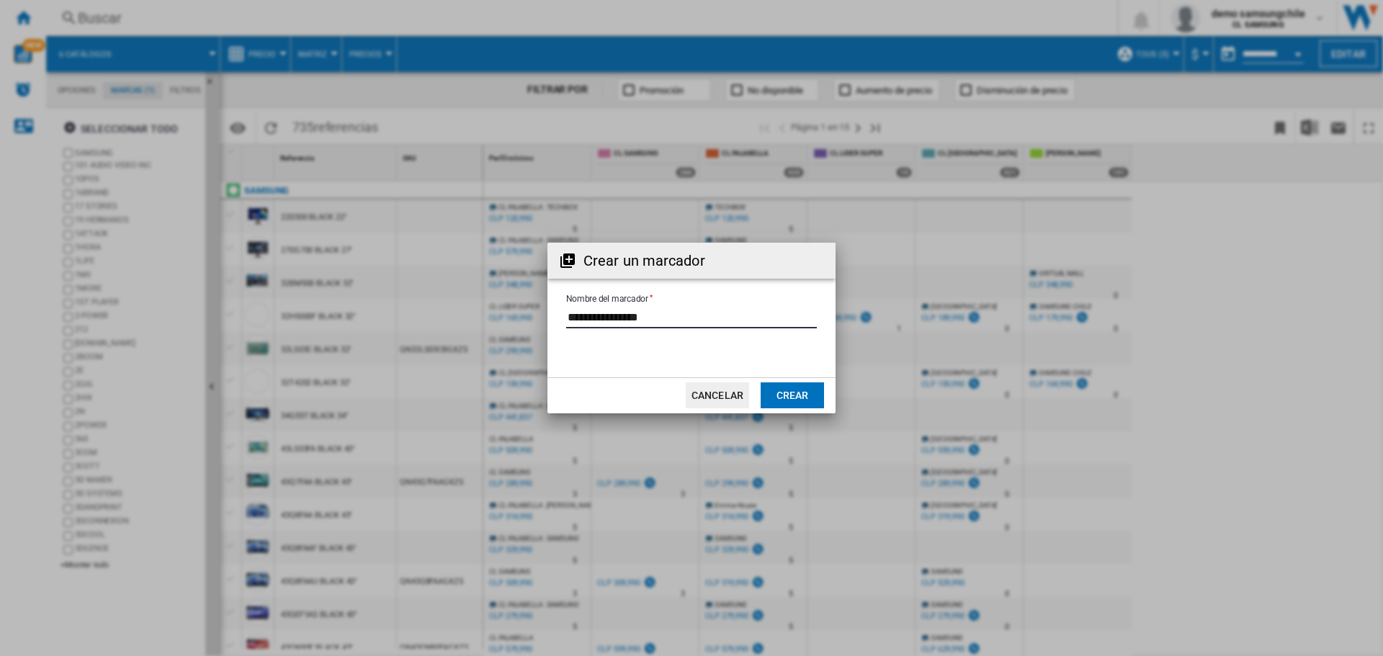
type input "**********"
click at [796, 400] on button "Crear" at bounding box center [792, 395] width 63 height 26
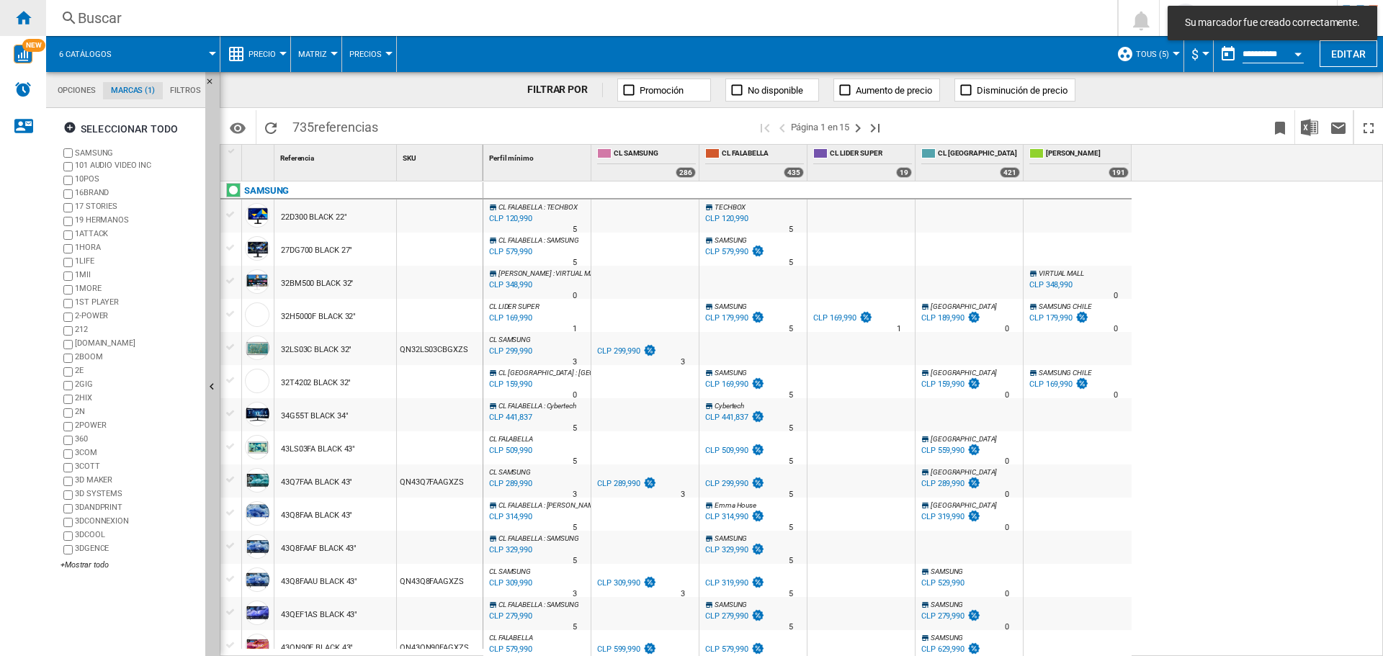
click at [27, 14] on ng-md-icon "Inicio" at bounding box center [22, 17] width 17 height 17
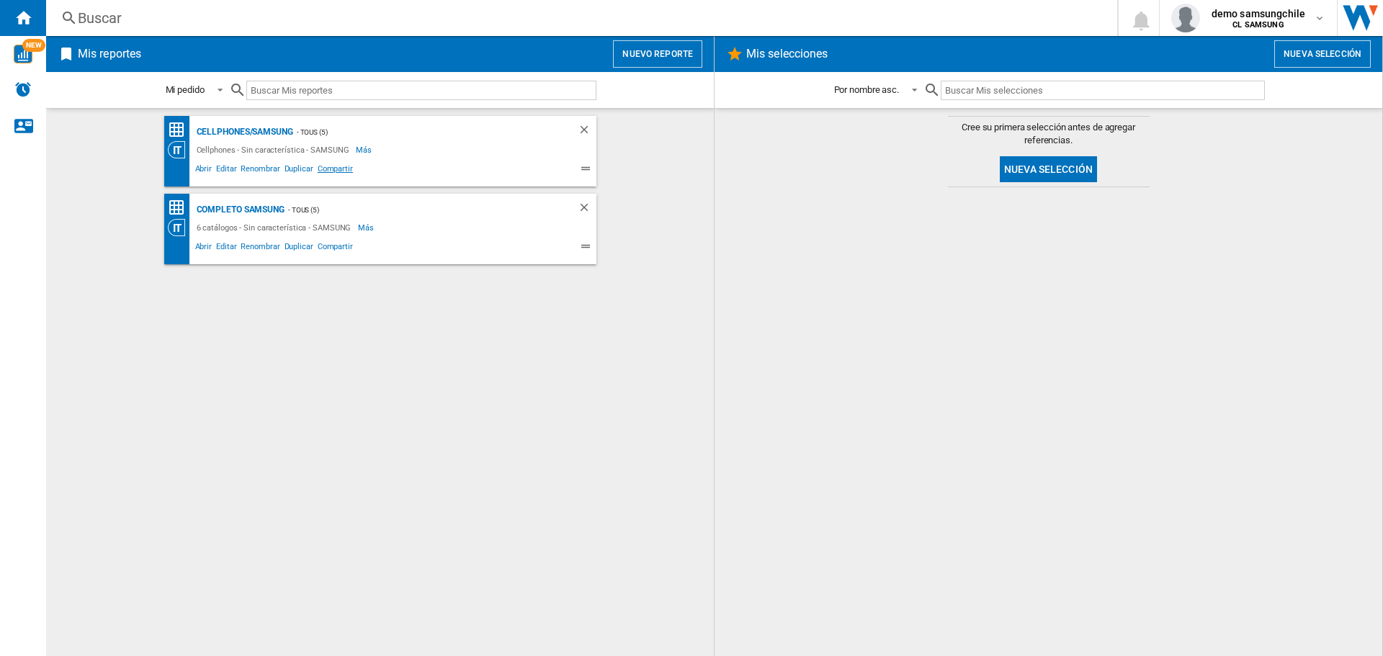
click at [333, 171] on span "Compartir" at bounding box center [335, 170] width 40 height 17
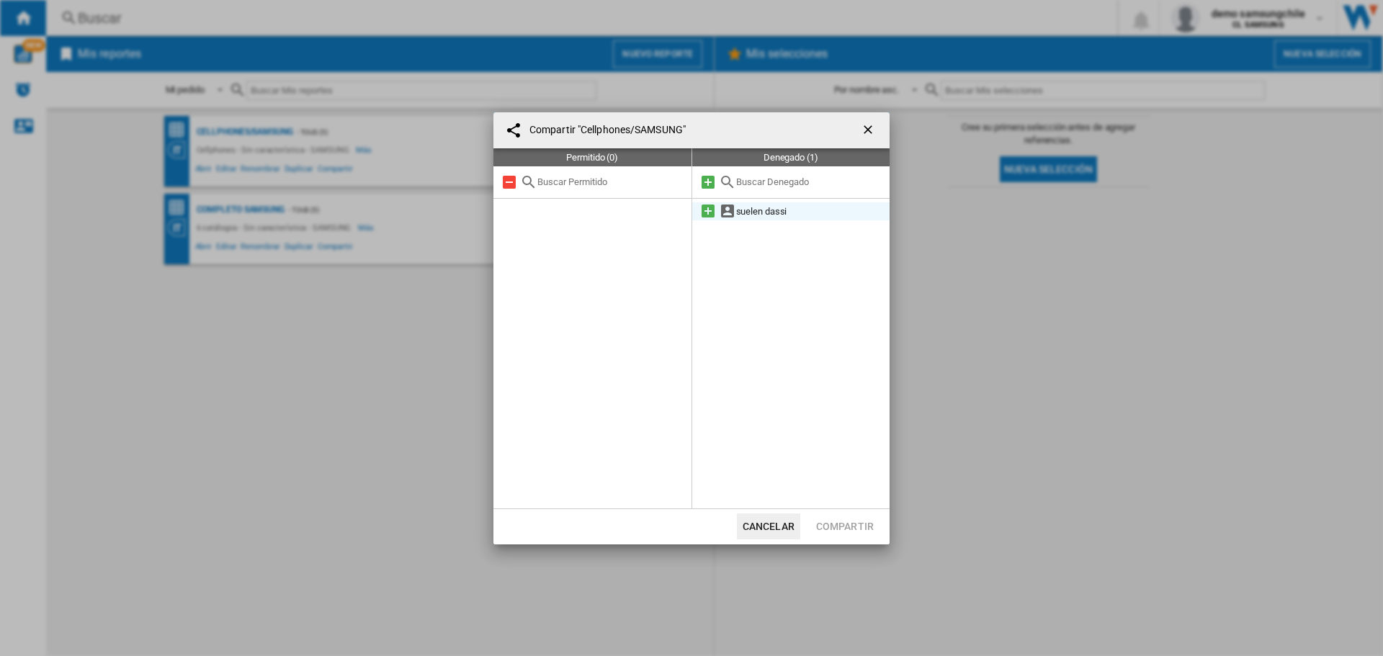
click at [704, 211] on md-icon at bounding box center [707, 210] width 17 height 17
click at [853, 523] on button "Compartir" at bounding box center [845, 527] width 66 height 26
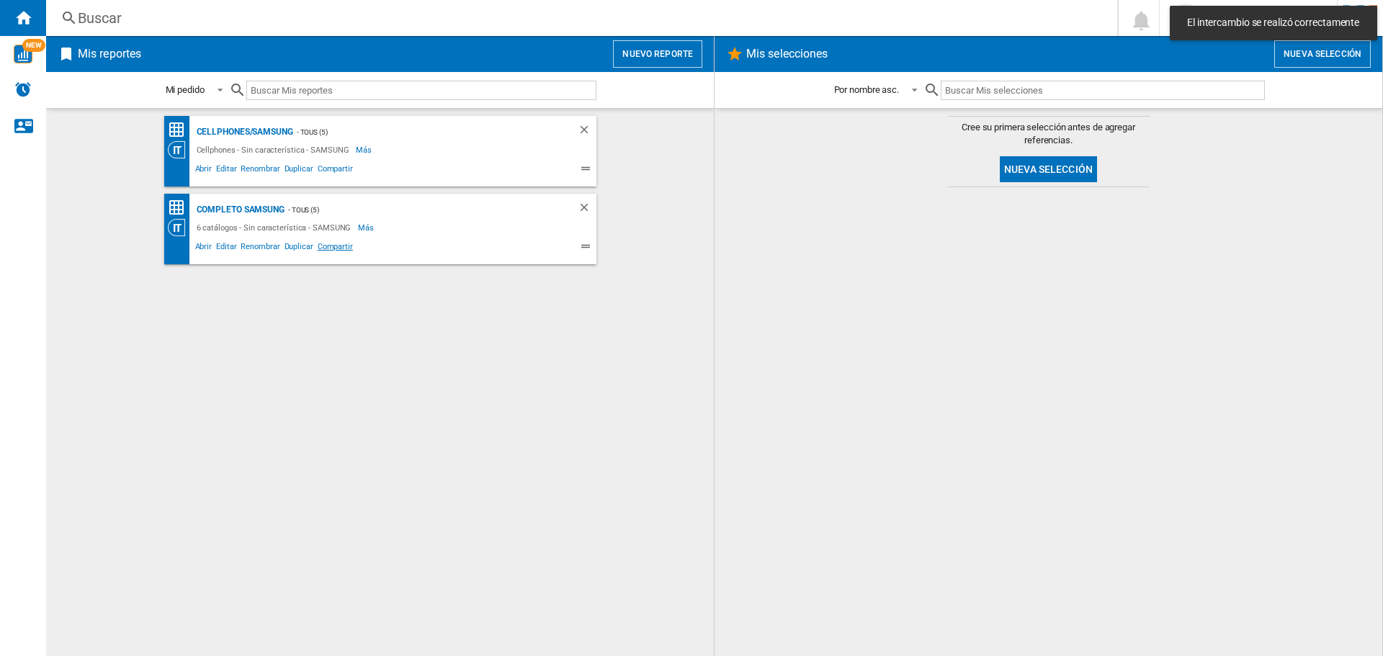
click at [338, 244] on span "Compartir" at bounding box center [335, 248] width 40 height 17
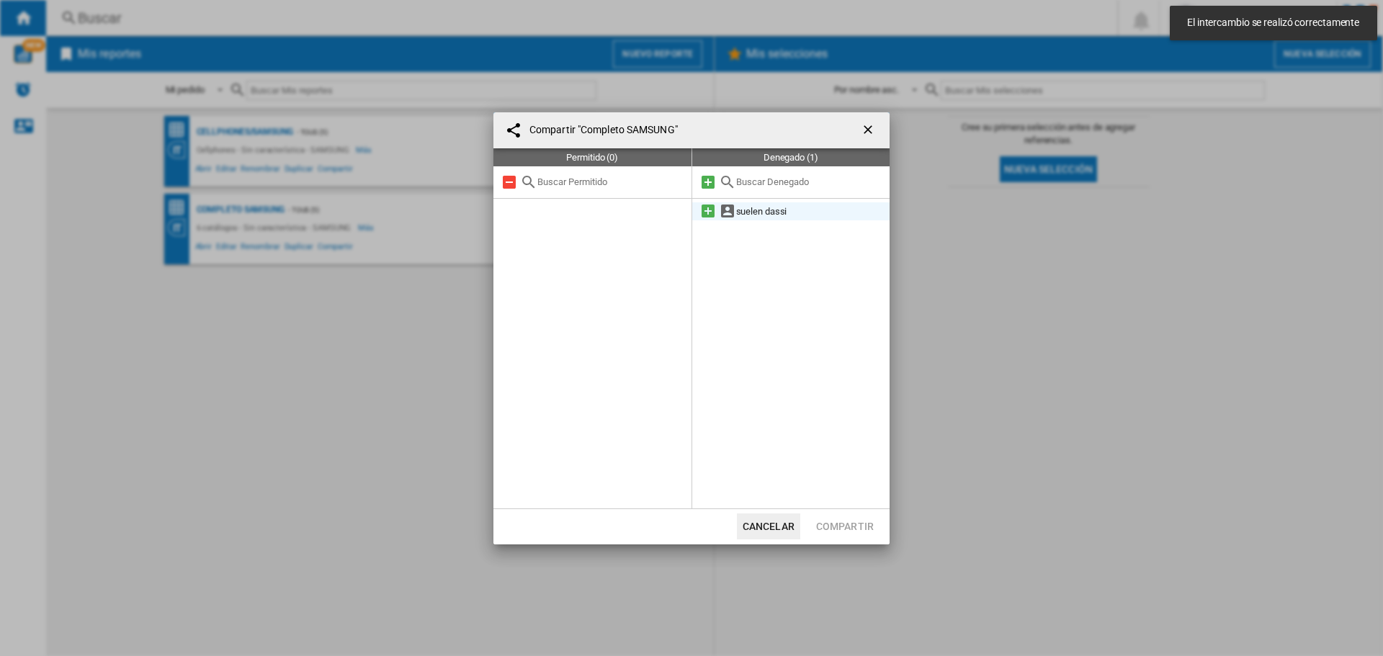
click at [708, 211] on md-icon at bounding box center [707, 210] width 17 height 17
click at [822, 517] on button "Compartir" at bounding box center [845, 527] width 66 height 26
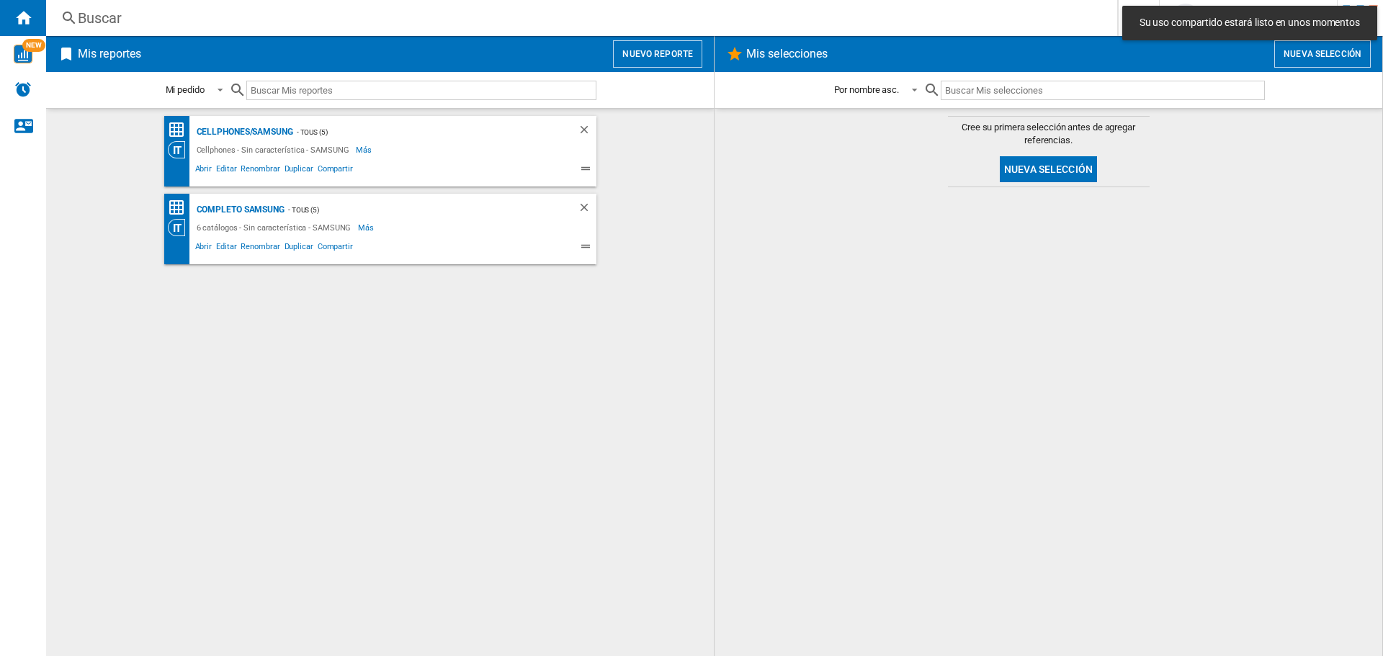
click at [602, 380] on div "Cellphones/SAMSUNG - TOUS (5) Cellphones - Sin característica - SAMSUNG Más Men…" at bounding box center [380, 382] width 639 height 533
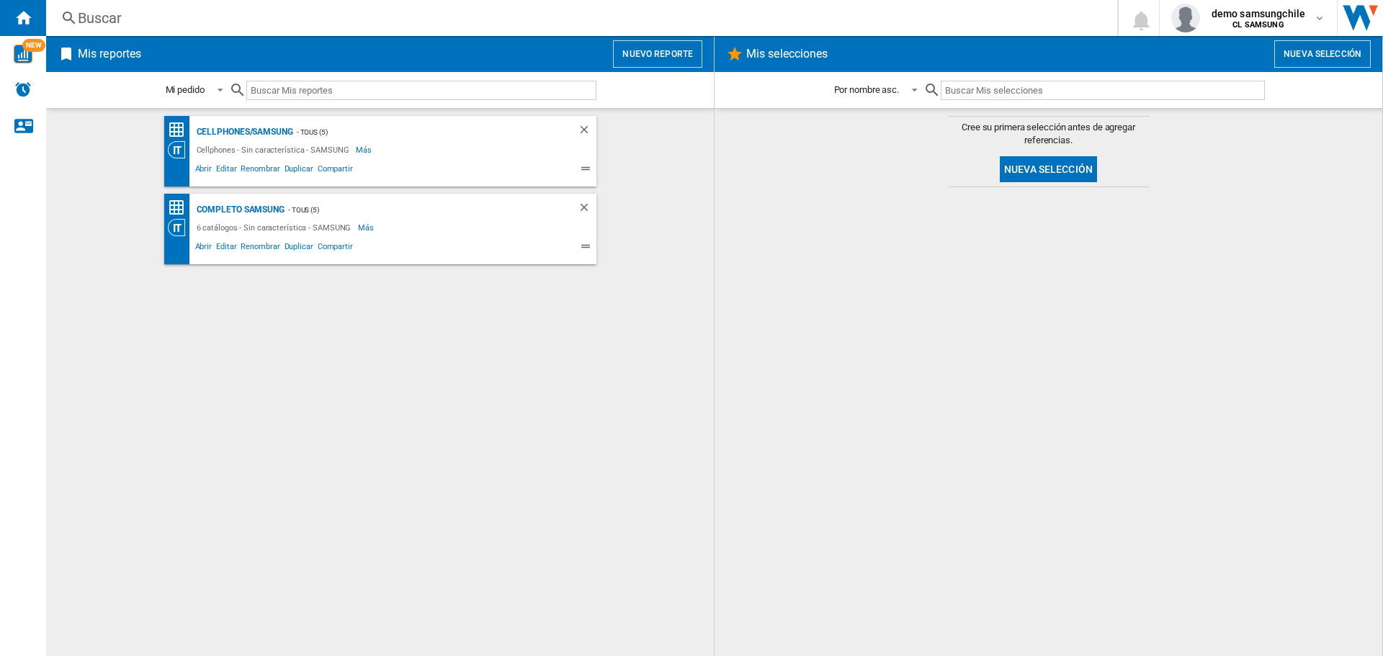
click at [636, 372] on div "Cellphones/SAMSUNG - TOUS (5) Cellphones - Sin característica - SAMSUNG Más Men…" at bounding box center [380, 382] width 639 height 533
click at [206, 166] on span "Abrir" at bounding box center [204, 170] width 22 height 17
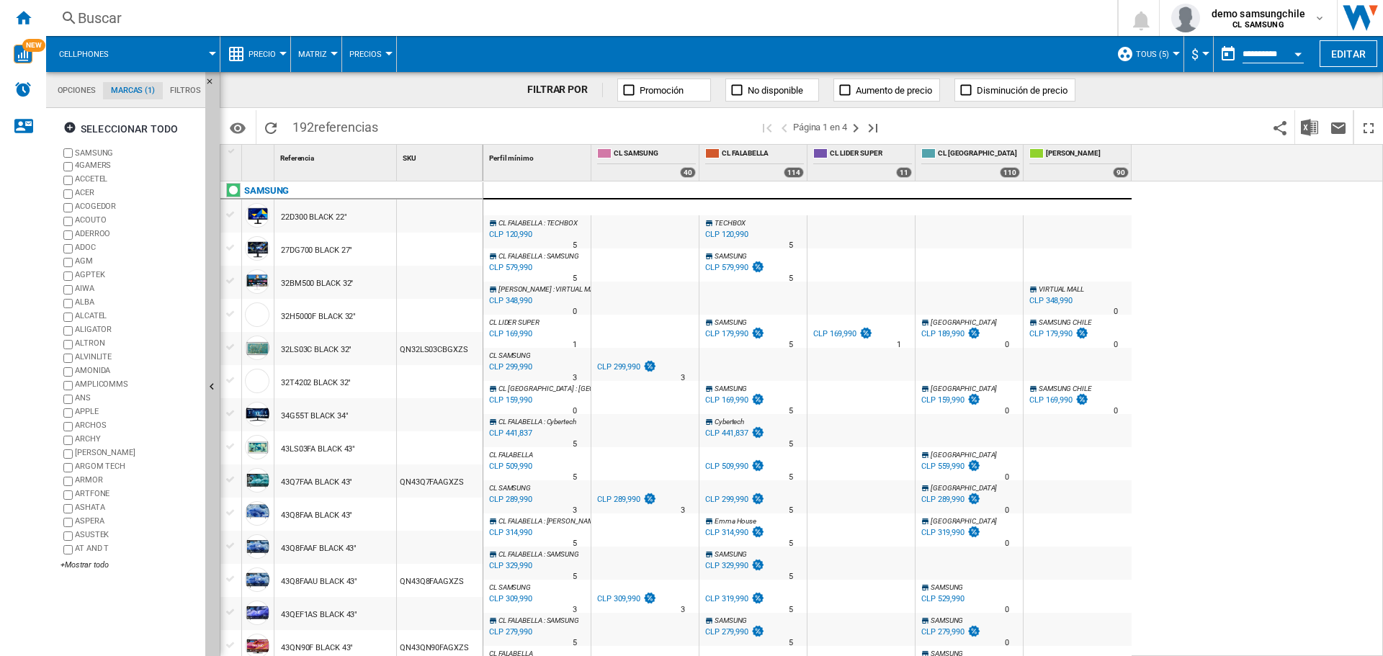
click at [73, 86] on md-tab-item "Opciones" at bounding box center [76, 90] width 53 height 17
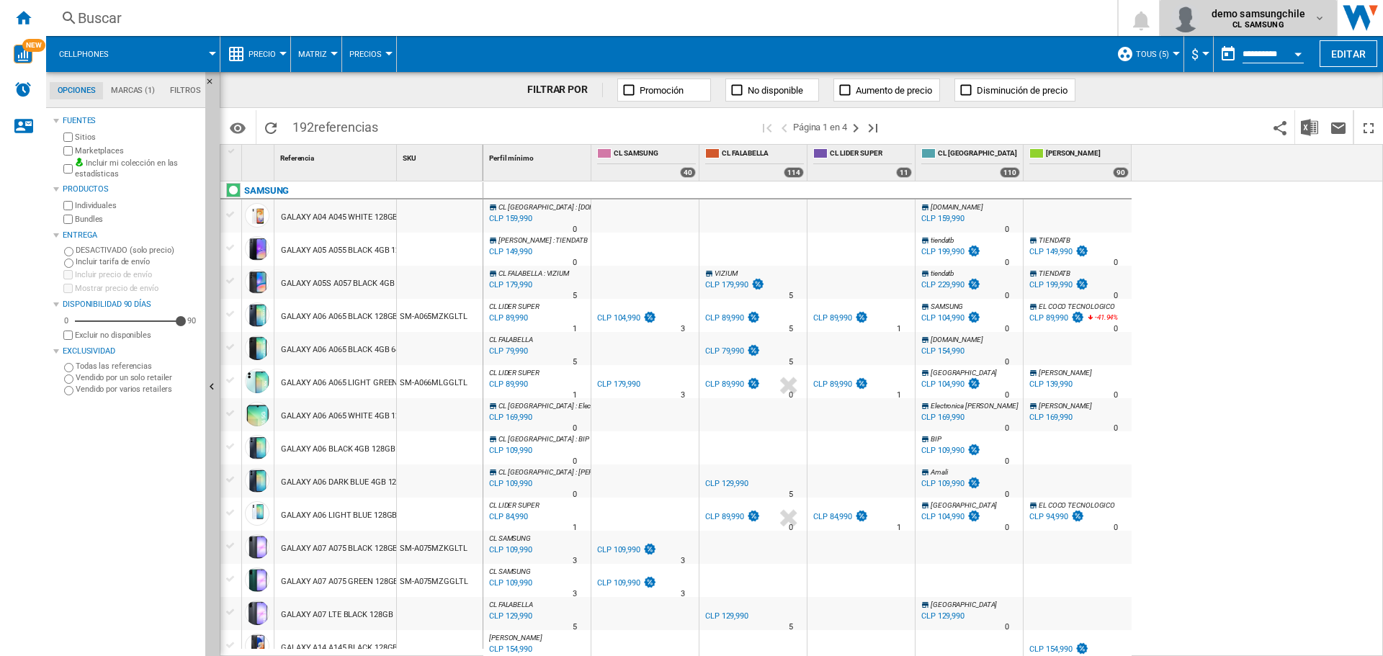
click at [1266, 25] on b "CL SAMSUNG" at bounding box center [1257, 24] width 51 height 9
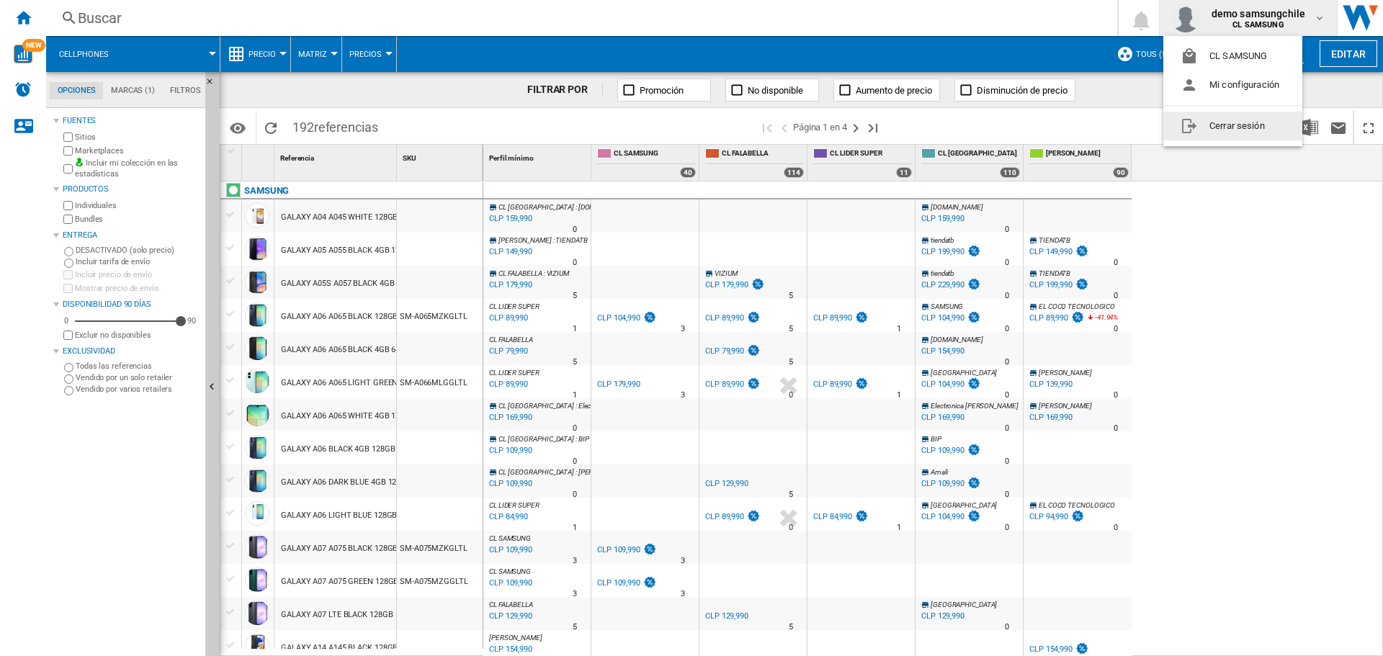
click at [1251, 120] on button "Cerrar sesión" at bounding box center [1232, 126] width 139 height 29
